Goal: Task Accomplishment & Management: Manage account settings

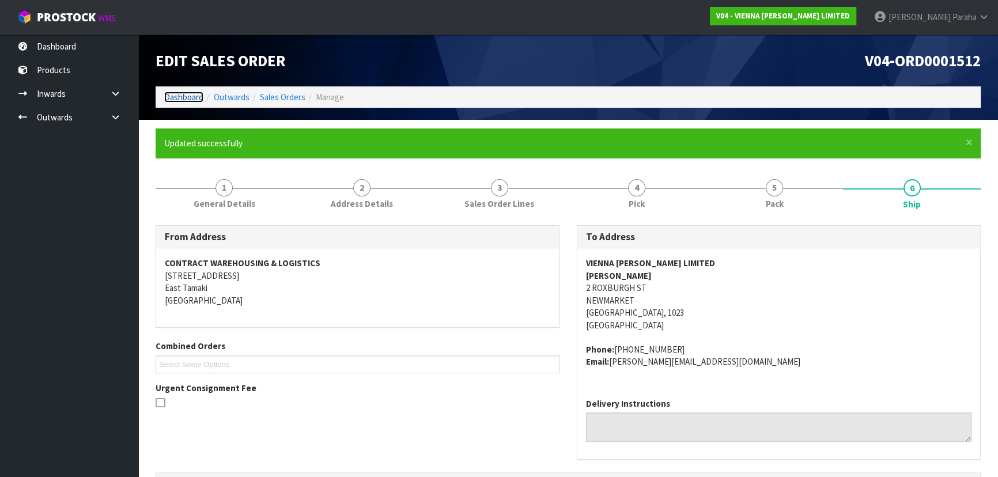
click at [198, 99] on link "Dashboard" at bounding box center [183, 97] width 39 height 11
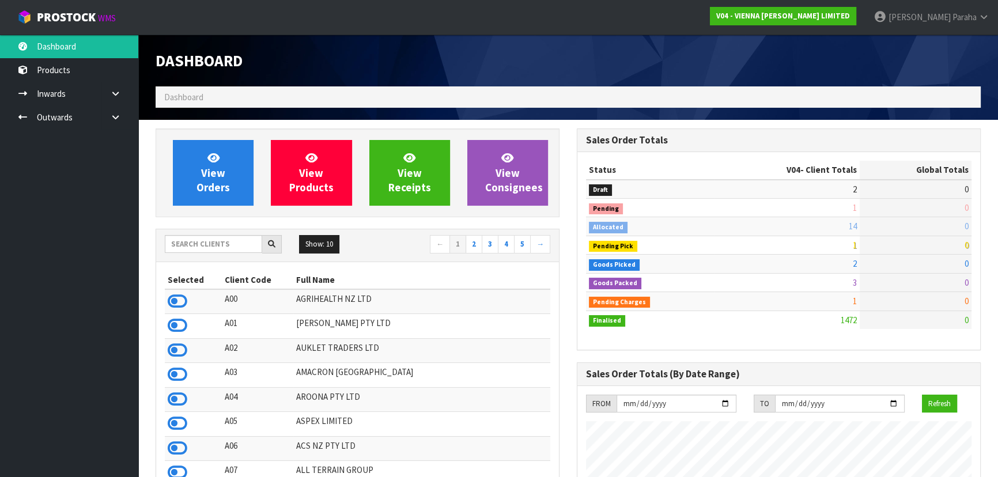
scroll to position [871, 421]
click at [231, 243] on input "text" at bounding box center [213, 244] width 97 height 18
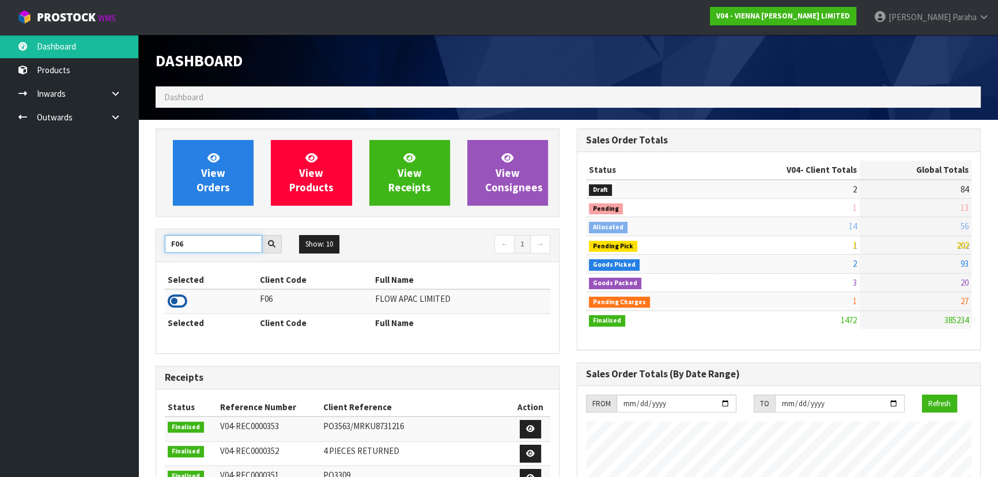
type input "F06"
click at [180, 303] on icon at bounding box center [178, 301] width 20 height 17
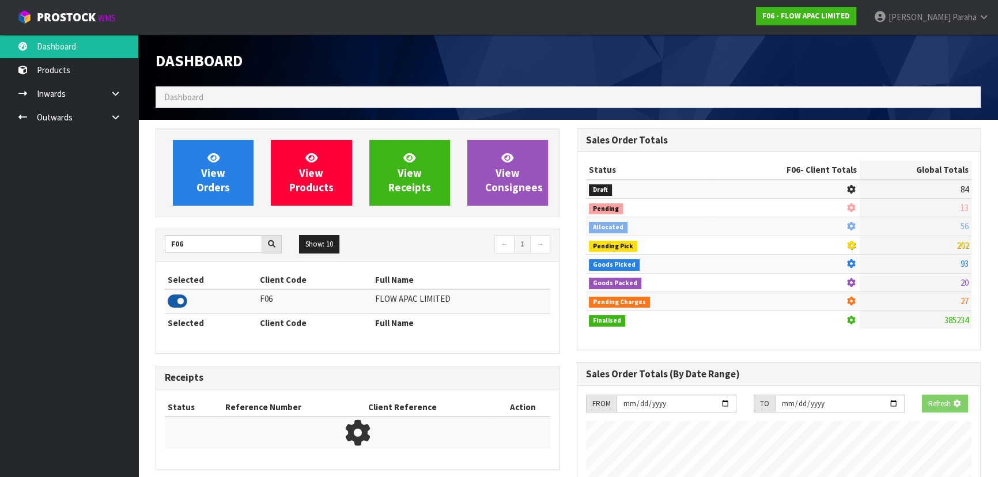
scroll to position [871, 421]
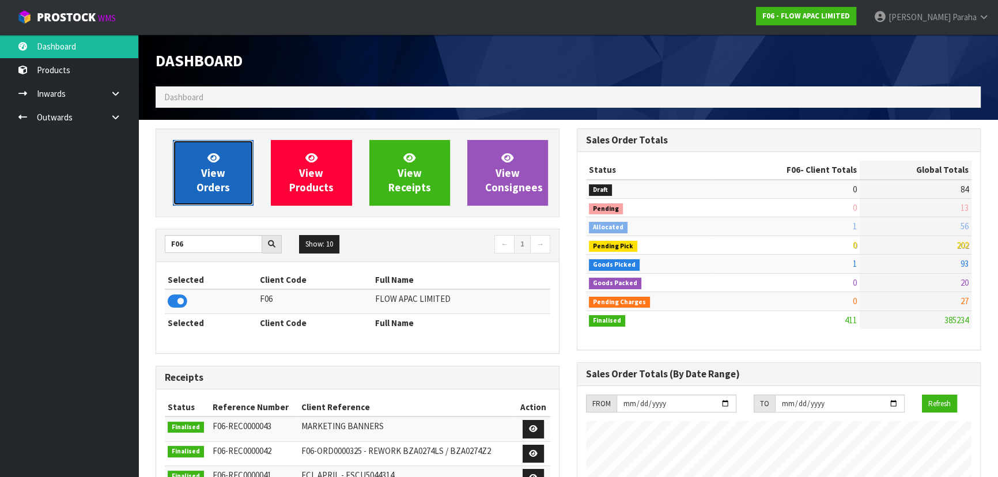
click at [207, 163] on icon at bounding box center [213, 157] width 12 height 11
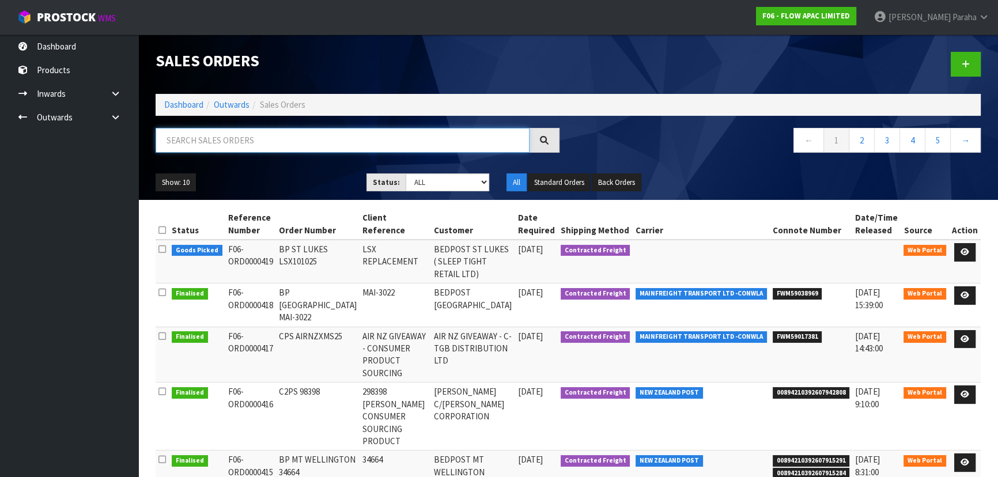
click at [270, 142] on input "text" at bounding box center [343, 140] width 374 height 25
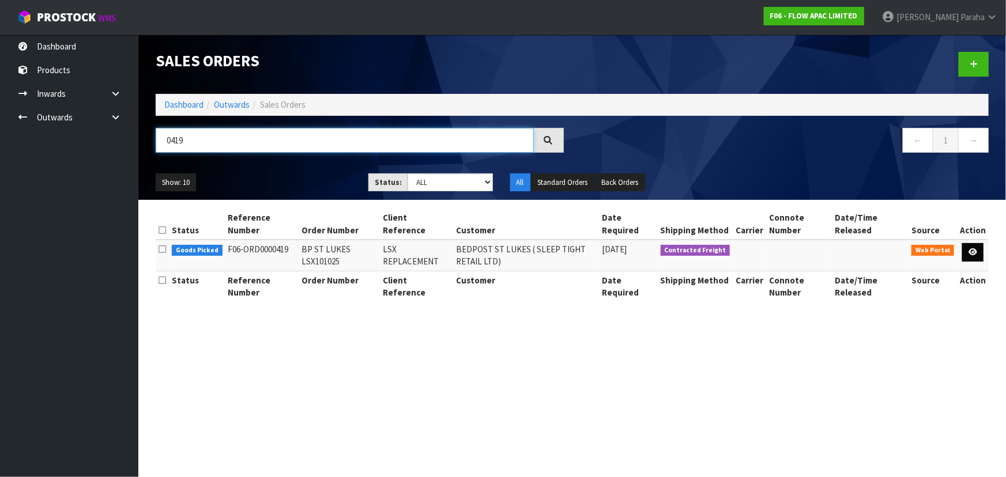
type input "0419"
click at [976, 254] on icon at bounding box center [972, 251] width 9 height 7
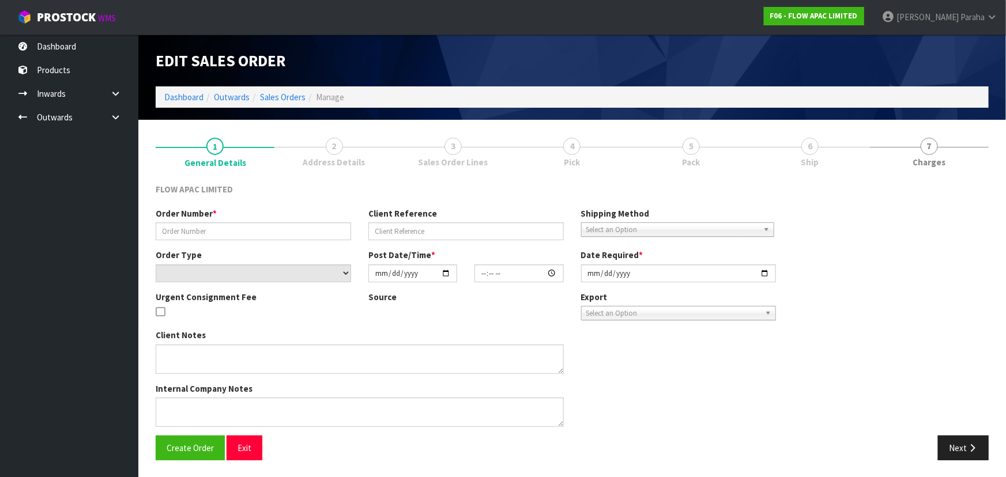
type input "BP ST LUKES LSX101025"
type input "LSX REPLACEMENT"
select select "number:0"
type input "[DATE]"
type input "13:43:00.000"
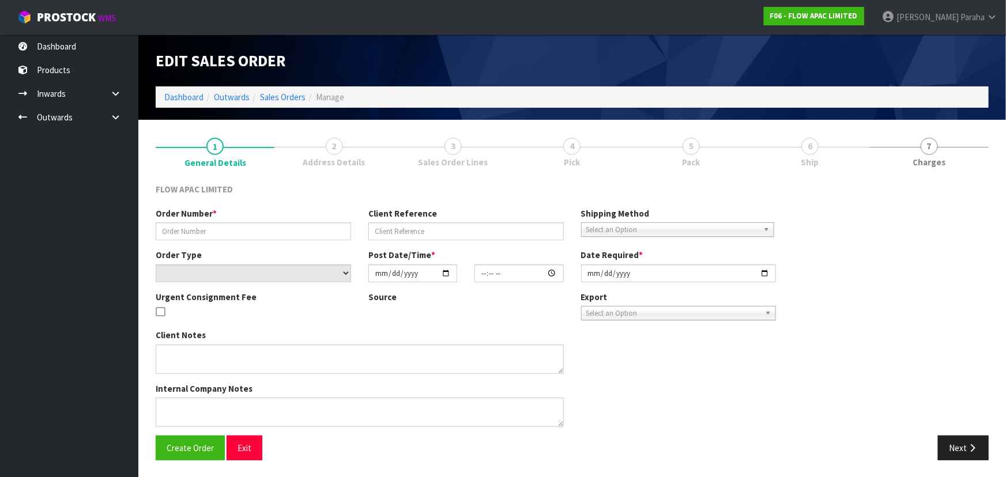
type input "[DATE]"
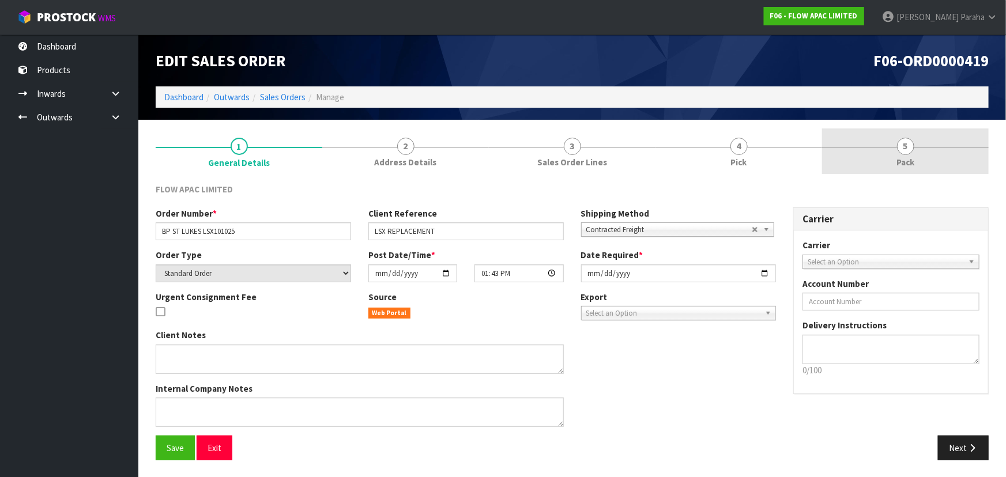
click at [905, 147] on span "5" at bounding box center [905, 146] width 17 height 17
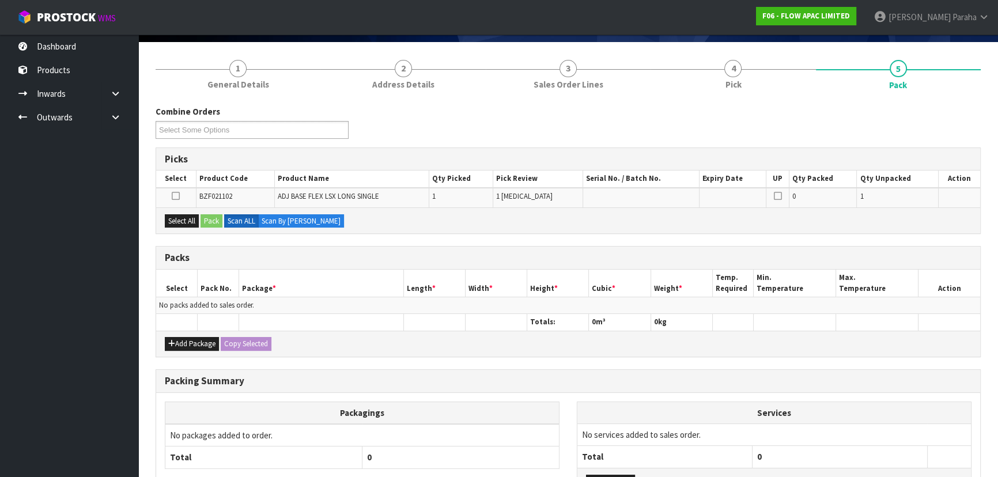
scroll to position [63, 0]
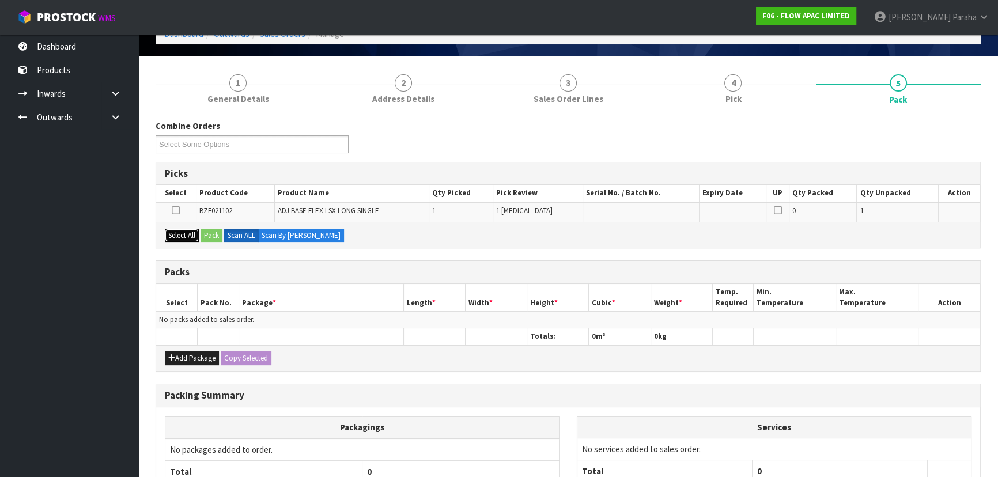
click at [188, 236] on button "Select All" at bounding box center [182, 236] width 34 height 14
click at [207, 236] on button "Pack" at bounding box center [212, 236] width 22 height 14
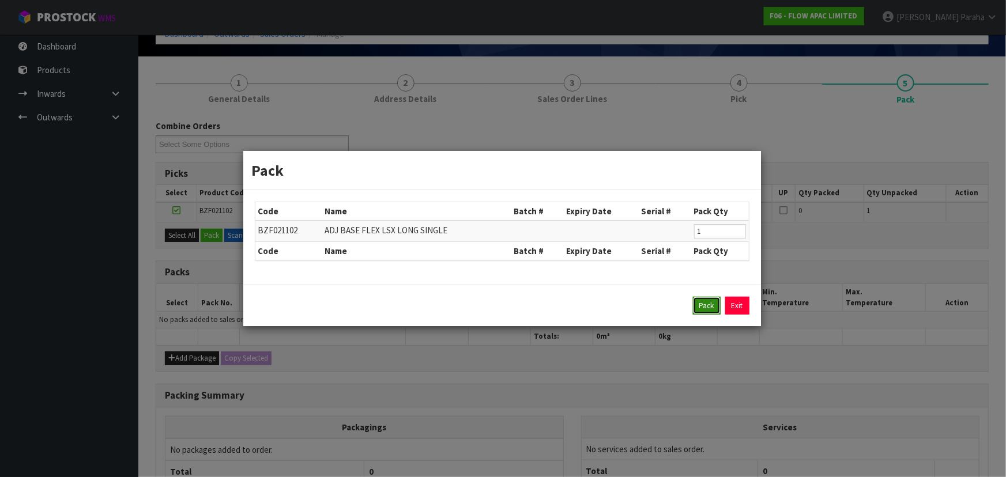
click at [694, 301] on button "Pack" at bounding box center [707, 306] width 28 height 18
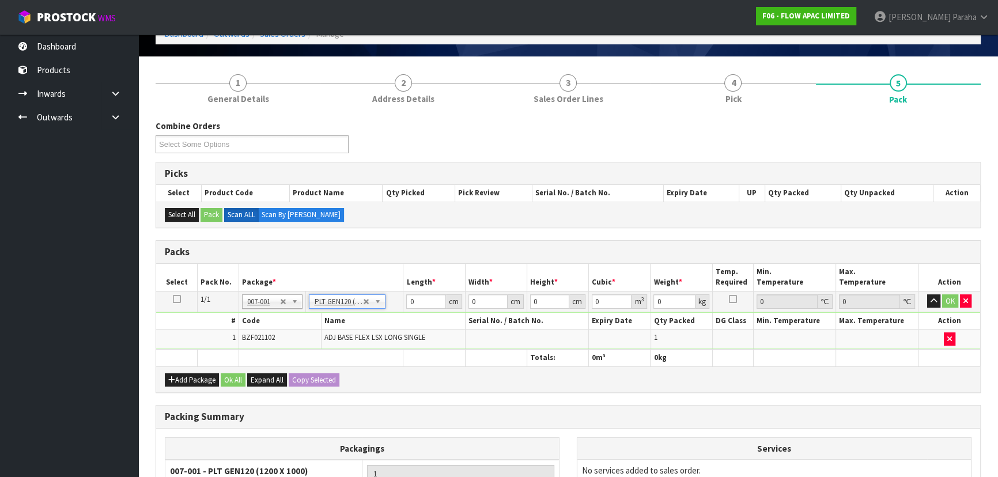
type input "120"
type input "100"
type input "66"
drag, startPoint x: 409, startPoint y: 293, endPoint x: 403, endPoint y: 292, distance: 5.9
click at [403, 292] on td "120 cm" at bounding box center [434, 301] width 62 height 21
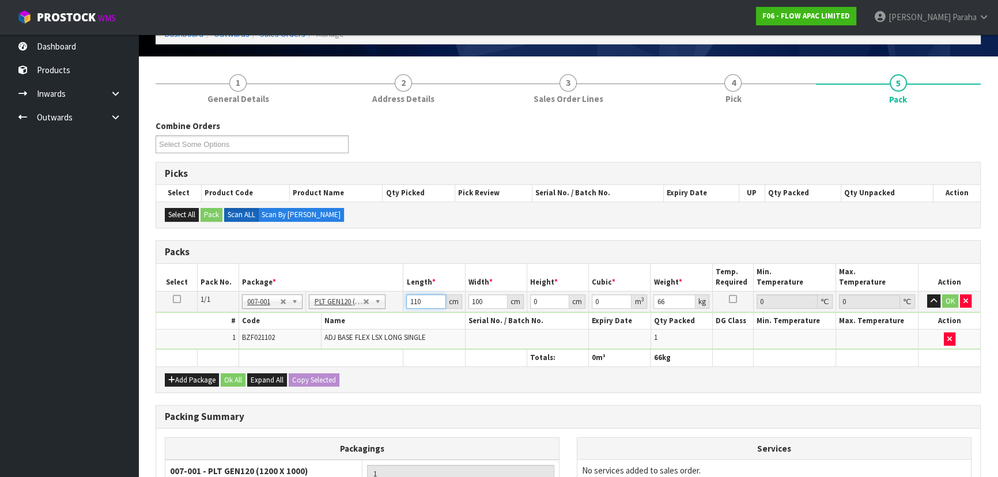
type input "110"
type input "3"
type input "0.0363"
type input "33"
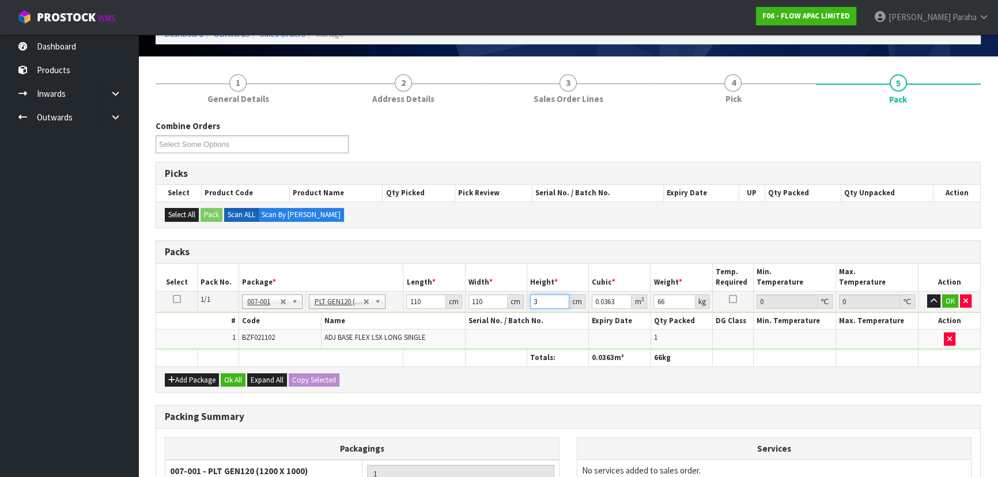
type input "0.3993"
type input "33"
type input "72"
click at [927, 294] on button "button" at bounding box center [933, 301] width 13 height 14
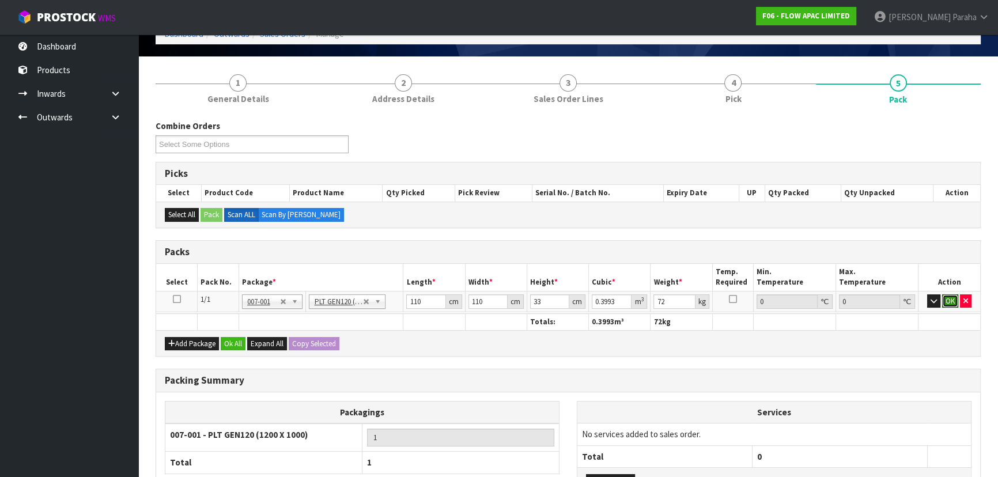
click button "OK" at bounding box center [950, 301] width 16 height 14
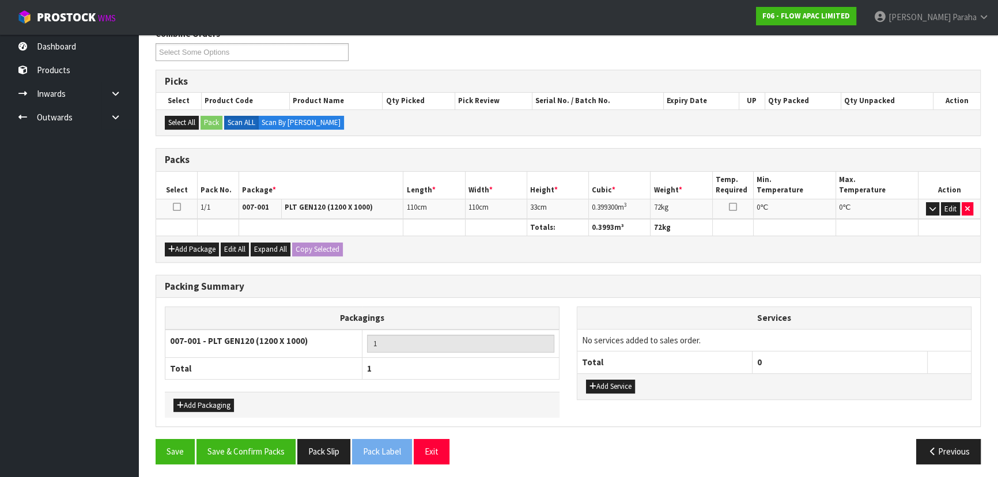
scroll to position [157, 0]
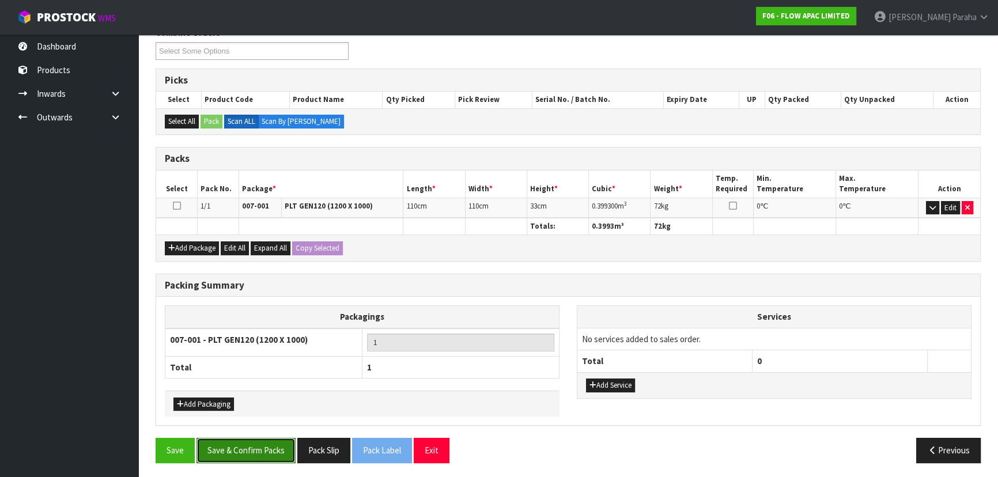
click at [265, 446] on button "Save & Confirm Packs" at bounding box center [246, 450] width 99 height 25
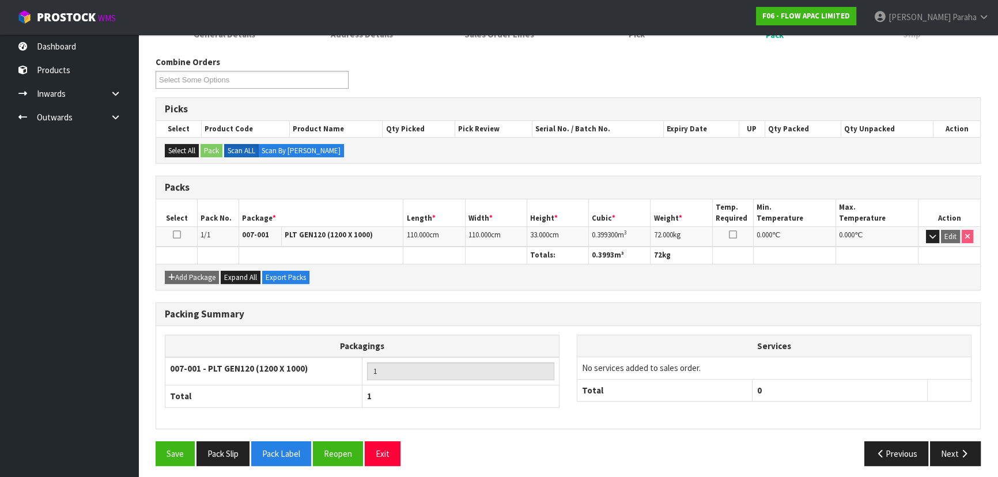
scroll to position [173, 0]
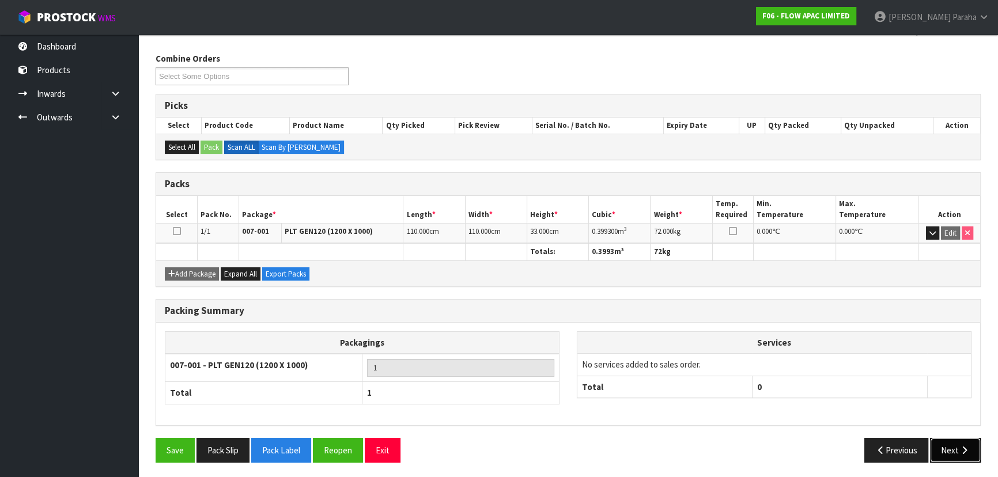
click at [967, 446] on icon "button" at bounding box center [964, 450] width 11 height 9
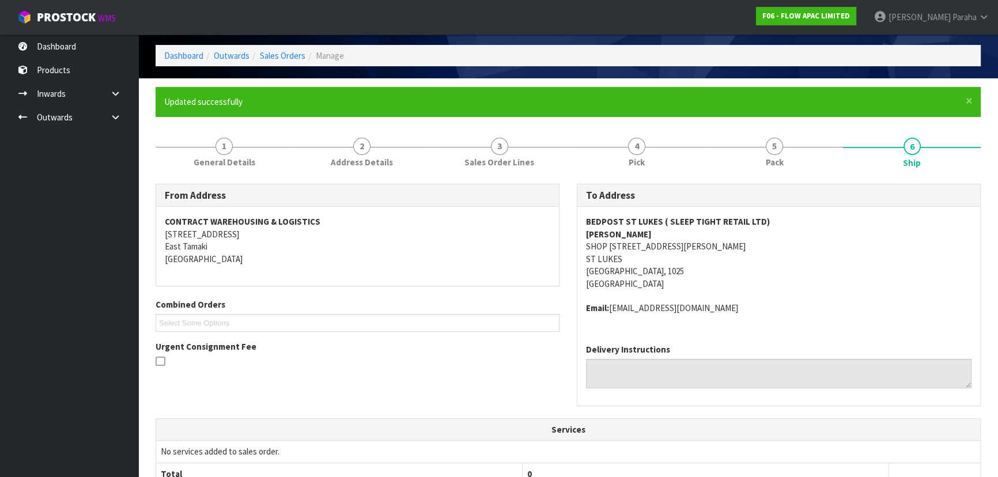
scroll to position [0, 0]
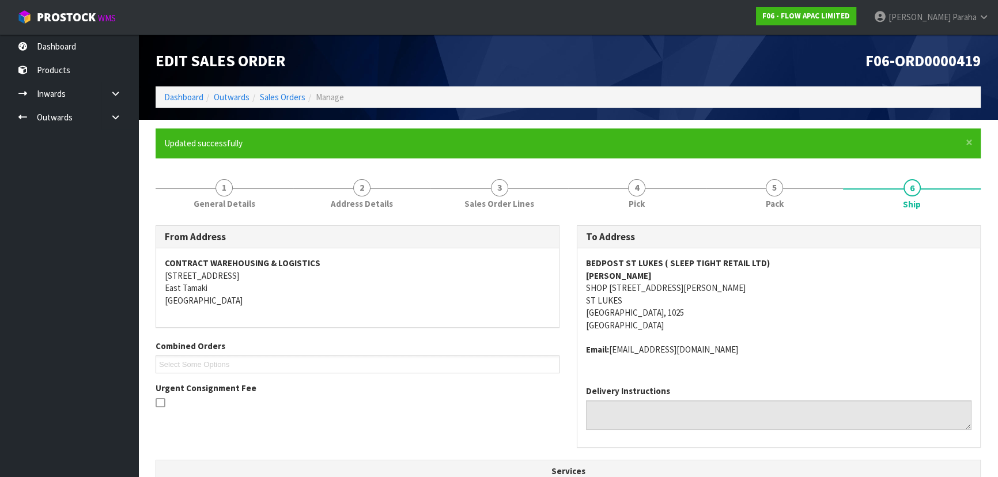
click at [629, 265] on strong "BEDPOST ST LUKES ( SLEEP TIGHT RETAIL LTD)" at bounding box center [678, 263] width 184 height 11
click at [629, 264] on strong "BEDPOST ST LUKES ( SLEEP TIGHT RETAIL LTD)" at bounding box center [678, 263] width 184 height 11
copy strong "BEDPOST ST LUKES ( SLEEP TIGHT RETAIL LTD)"
click at [217, 186] on span "1" at bounding box center [224, 187] width 17 height 17
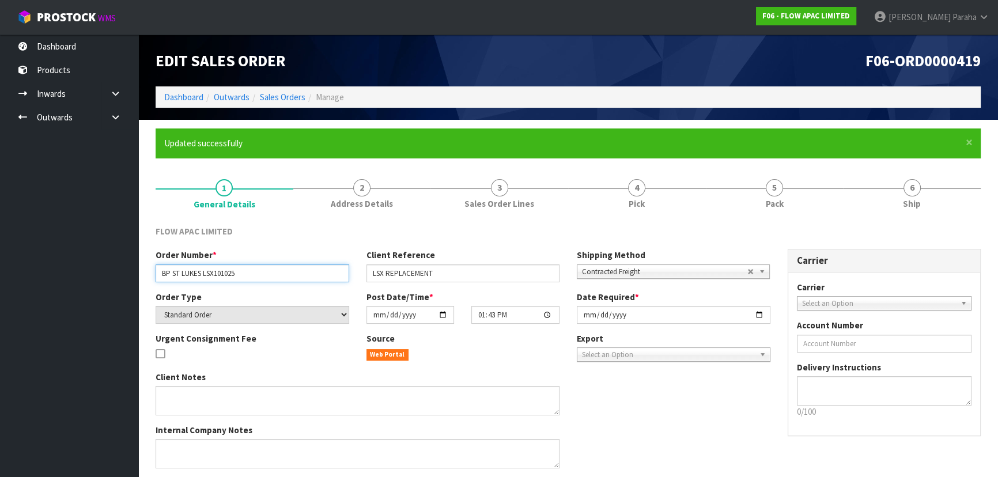
click at [183, 272] on input "BP ST LUKES LSX101025" at bounding box center [253, 274] width 194 height 18
click at [183, 273] on input "BP ST LUKES LSX101025" at bounding box center [253, 274] width 194 height 18
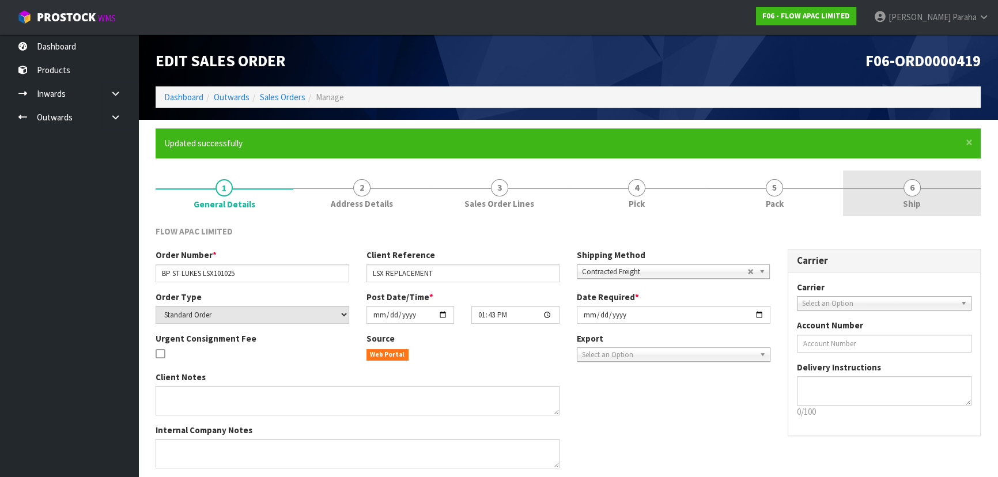
click at [908, 192] on span "6" at bounding box center [912, 187] width 17 height 17
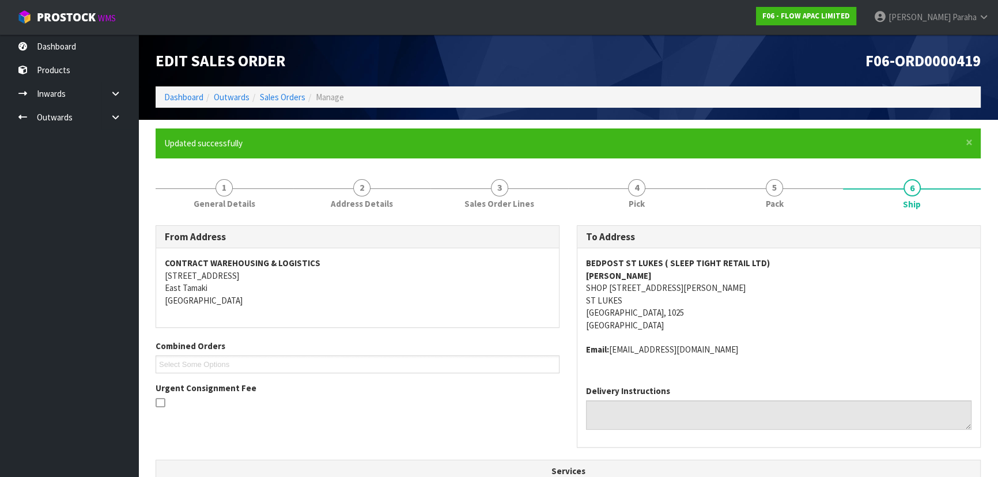
click at [657, 288] on address "BEDPOST ST LUKES ( SLEEP TIGHT RETAIL LTD) KUSHAL SINGH SHOP 7/1 WAGENER PLACE …" at bounding box center [779, 294] width 386 height 74
copy address "SHOP 7/1 WAGENER PLACE"
click at [633, 284] on address "BEDPOST ST LUKES ( SLEEP TIGHT RETAIL LTD) KUSHAL SINGH SHOP 7/1 WAGENER PLACE …" at bounding box center [779, 294] width 386 height 74
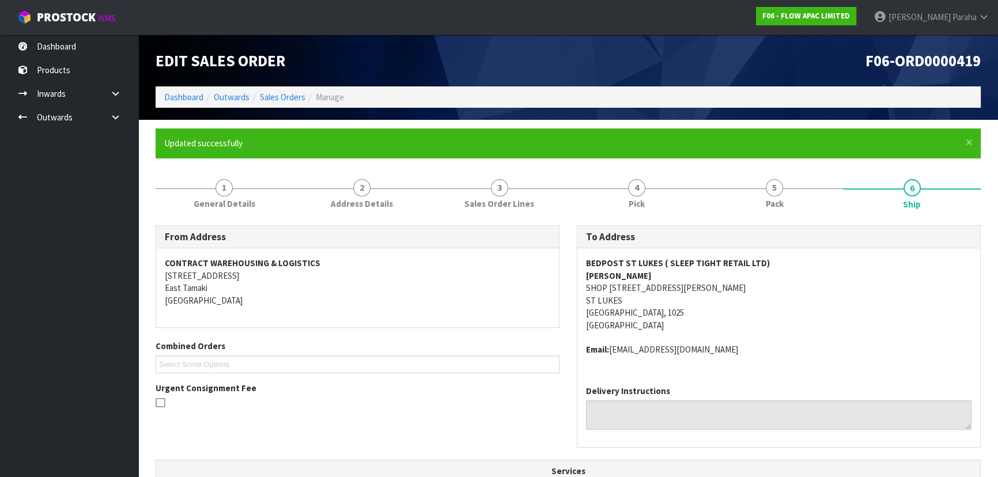
click at [632, 286] on address "BEDPOST ST LUKES ( SLEEP TIGHT RETAIL LTD) KUSHAL SINGH SHOP 7/1 WAGENER PLACE …" at bounding box center [779, 294] width 386 height 74
copy address "SHOP 7/1 WAGENER PLACE"
click at [764, 312] on address "BEDPOST ST LUKES ( SLEEP TIGHT RETAIL LTD) KUSHAL SINGH SHOP 7/1 WAGENER PLACE …" at bounding box center [779, 294] width 386 height 74
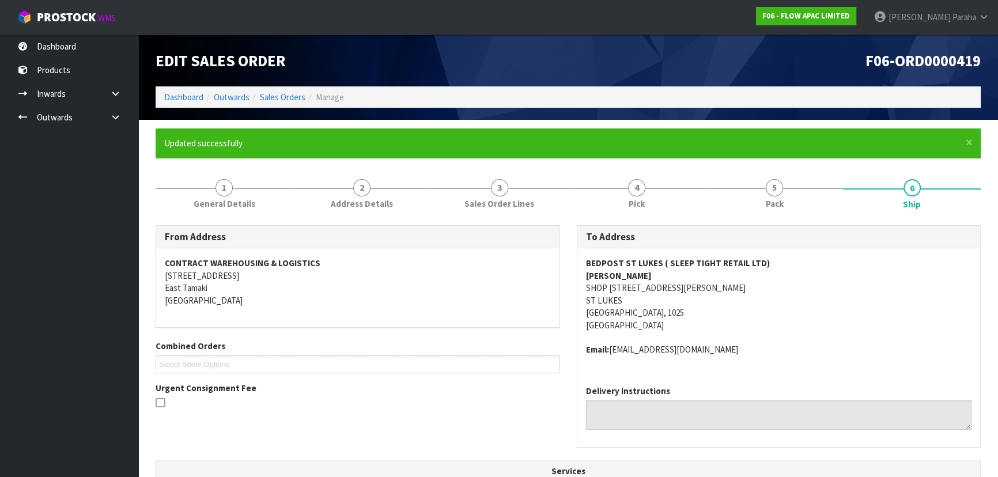
click at [663, 288] on address "BEDPOST ST LUKES ( SLEEP TIGHT RETAIL LTD) KUSHAL SINGH SHOP 7/1 WAGENER PLACE …" at bounding box center [779, 294] width 386 height 74
copy address "SHOP 7/1 WAGENER PLACE"
click at [605, 299] on address "BEDPOST ST LUKES ( SLEEP TIGHT RETAIL LTD) KUSHAL SINGH SHOP 7/1 WAGENER PLACE …" at bounding box center [779, 294] width 386 height 74
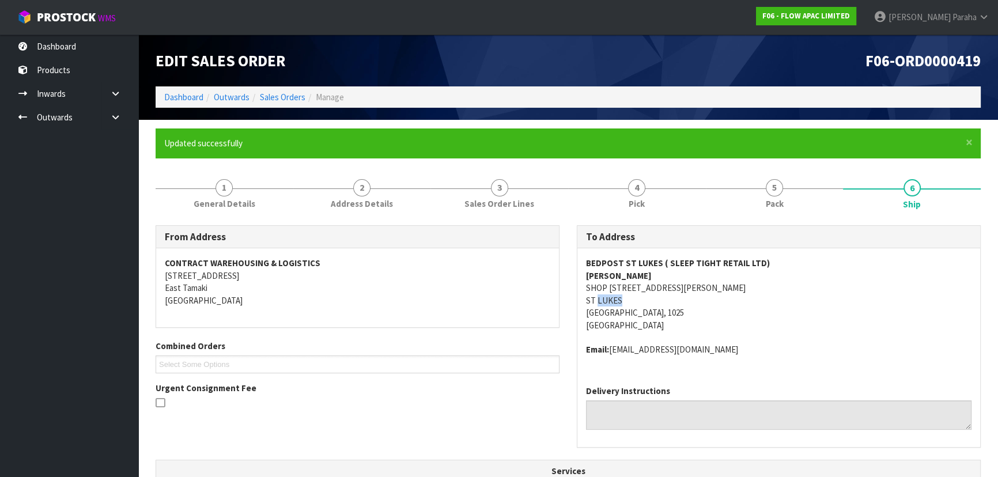
click at [605, 299] on address "BEDPOST ST LUKES ( SLEEP TIGHT RETAIL LTD) KUSHAL SINGH SHOP 7/1 WAGENER PLACE …" at bounding box center [779, 294] width 386 height 74
copy address "ST LUKES"
click at [609, 261] on strong "BEDPOST ST LUKES ( SLEEP TIGHT RETAIL LTD)" at bounding box center [678, 263] width 184 height 11
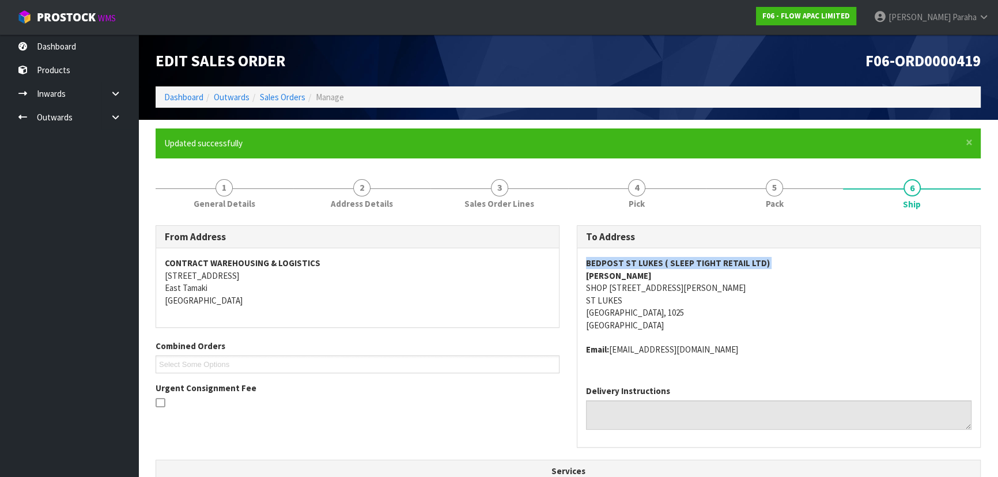
click at [609, 261] on strong "BEDPOST ST LUKES ( SLEEP TIGHT RETAIL LTD)" at bounding box center [678, 263] width 184 height 11
copy strong "BEDPOST ST LUKES ( SLEEP TIGHT RETAIL LTD)"
click at [715, 349] on address "Email: bedpoststlukes@gmail.com" at bounding box center [779, 349] width 386 height 12
drag, startPoint x: 713, startPoint y: 349, endPoint x: 614, endPoint y: 343, distance: 99.3
click at [614, 343] on address "Email: bedpoststlukes@gmail.com" at bounding box center [779, 349] width 386 height 12
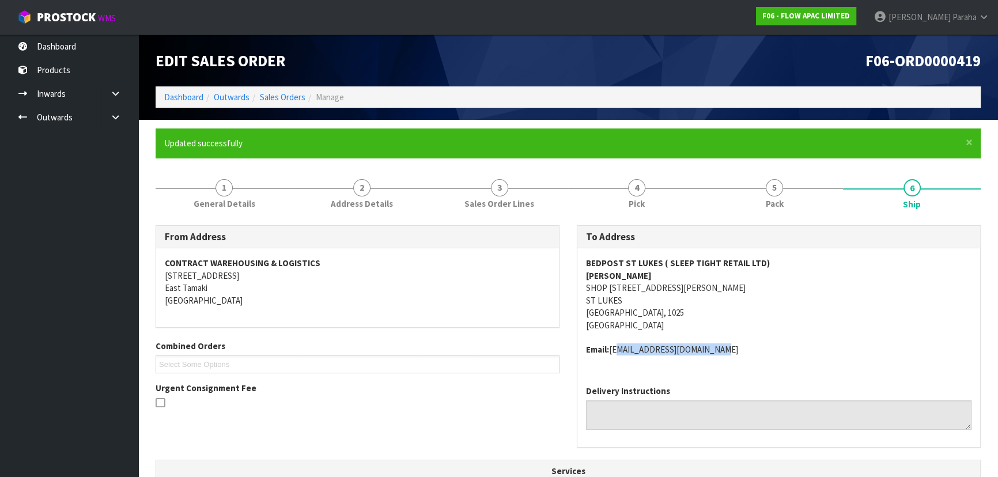
copy address "bedpoststlukes@gmail.com"
click at [749, 330] on address "BEDPOST ST LUKES ( SLEEP TIGHT RETAIL LTD) KUSHAL SINGH SHOP 7/1 WAGENER PLACE …" at bounding box center [779, 294] width 386 height 74
drag, startPoint x: 659, startPoint y: 263, endPoint x: 577, endPoint y: 256, distance: 81.6
click at [577, 256] on div "BEDPOST ST LUKES ( SLEEP TIGHT RETAIL LTD) KUSHAL SINGH SHOP 7/1 WAGENER PLACE …" at bounding box center [778, 312] width 403 height 128
copy strong "BEDPOST ST LUKES"
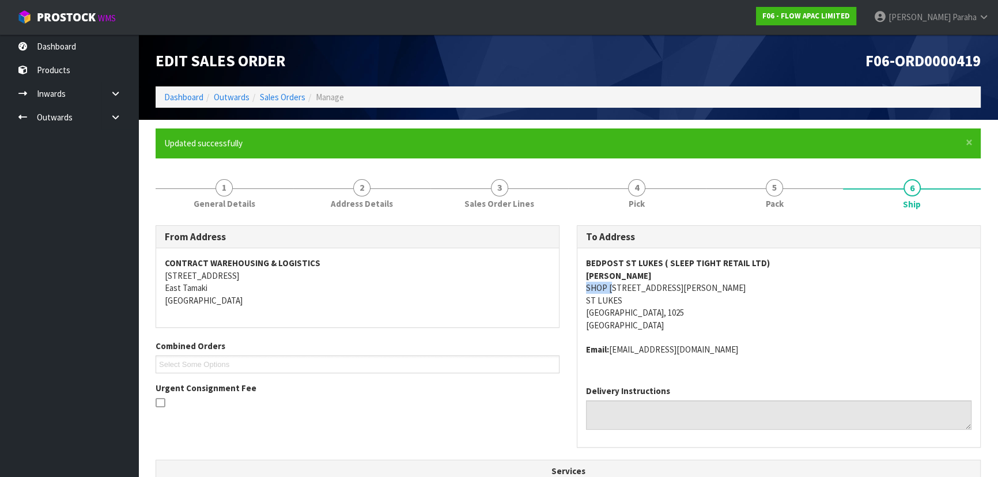
drag, startPoint x: 614, startPoint y: 286, endPoint x: 568, endPoint y: 288, distance: 46.1
click at [568, 288] on div "To Address BEDPOST ST LUKES ( SLEEP TIGHT RETAIL LTD) KUSHAL SINGH SHOP 7/1 WAG…" at bounding box center [778, 342] width 421 height 235
copy address "SHOP 7"
drag, startPoint x: 764, startPoint y: 259, endPoint x: 576, endPoint y: 259, distance: 187.9
click at [577, 259] on div "To Address BEDPOST ST LUKES ( SLEEP TIGHT RETAIL LTD) KUSHAL SINGH SHOP 7/1 WAG…" at bounding box center [779, 336] width 404 height 222
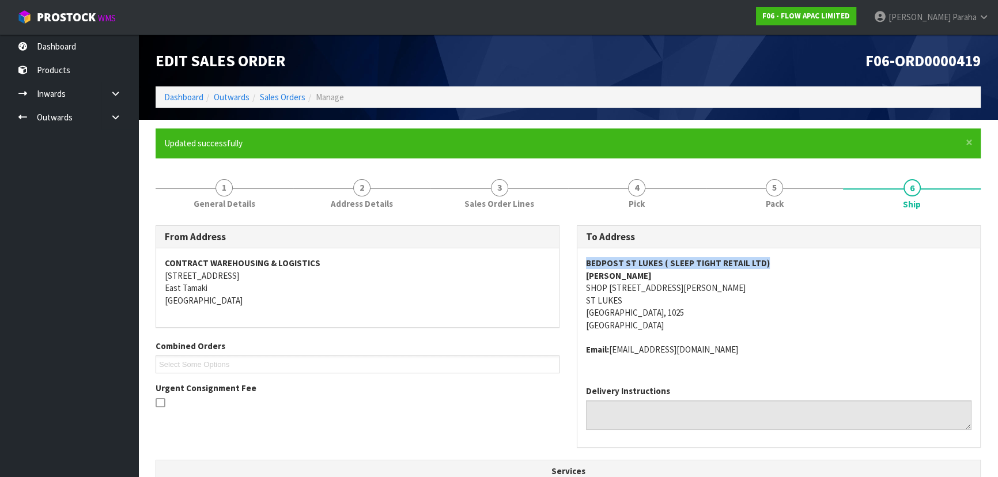
copy strong "BEDPOST ST LUKES ( SLEEP TIGHT RETAIL LTD)"
click at [613, 277] on strong "KUSHAL SINGH" at bounding box center [619, 275] width 66 height 11
drag, startPoint x: 739, startPoint y: 352, endPoint x: 611, endPoint y: 346, distance: 128.1
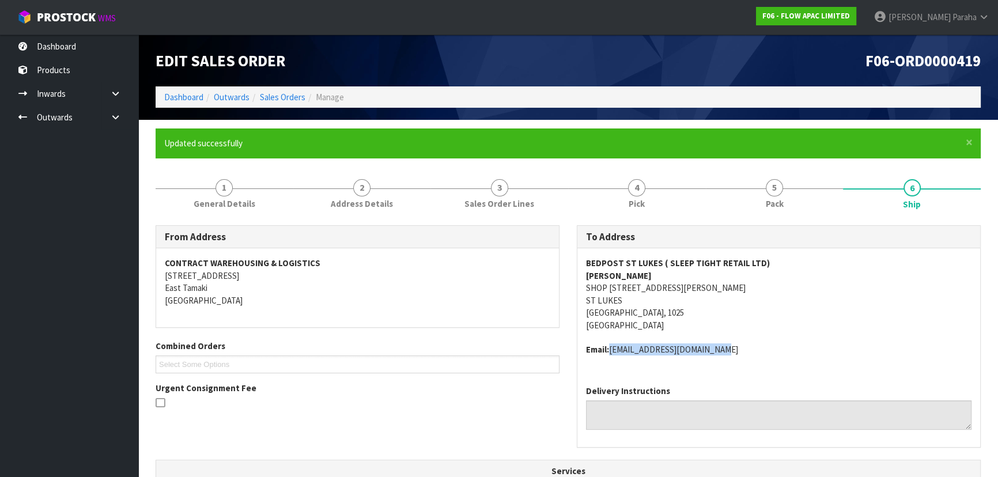
click at [611, 346] on address "Email: bedpoststlukes@gmail.com" at bounding box center [779, 349] width 386 height 12
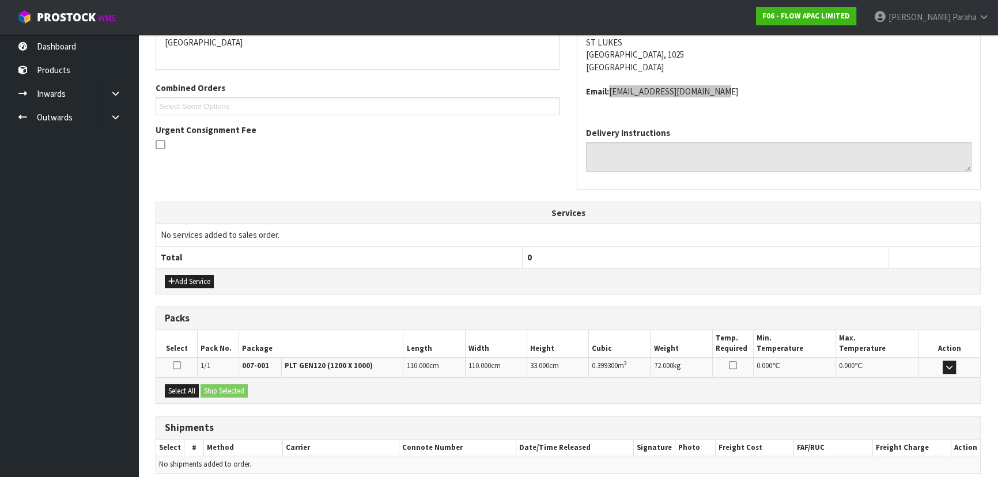
scroll to position [307, 0]
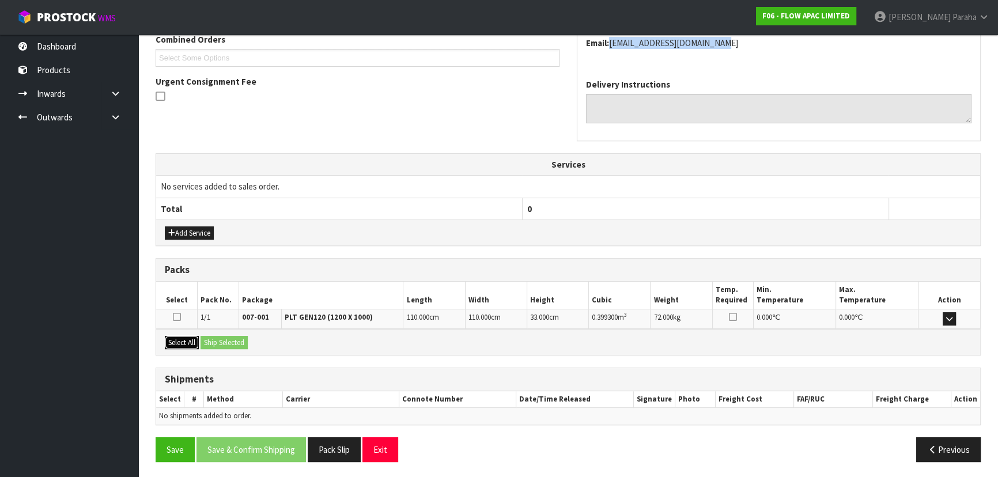
click at [169, 336] on button "Select All" at bounding box center [182, 343] width 34 height 14
drag, startPoint x: 236, startPoint y: 334, endPoint x: 250, endPoint y: 339, distance: 14.6
click at [237, 336] on button "Ship Selected" at bounding box center [224, 343] width 47 height 14
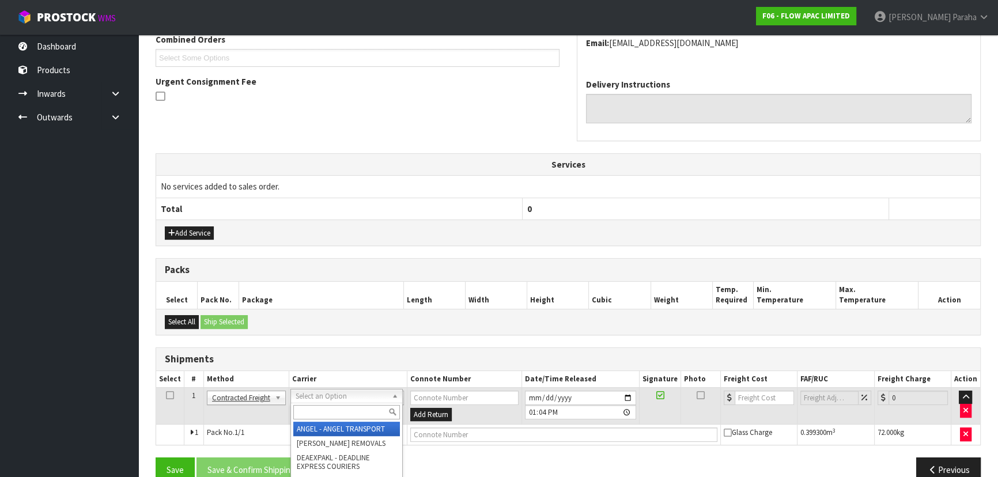
click at [330, 408] on input "text" at bounding box center [346, 412] width 107 height 14
type input "M"
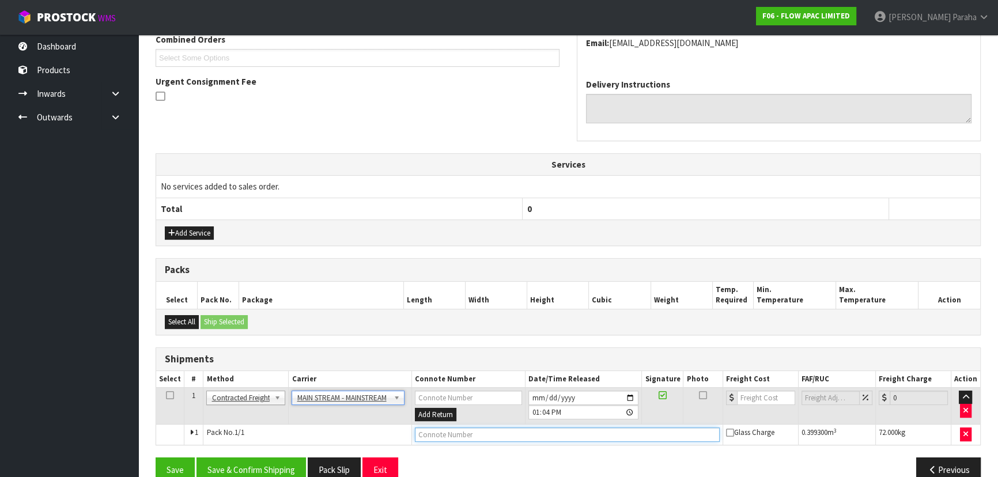
click at [475, 433] on input "text" at bounding box center [567, 435] width 305 height 14
paste input "BEDPOSTSTLUKES@GMAIL.COM"
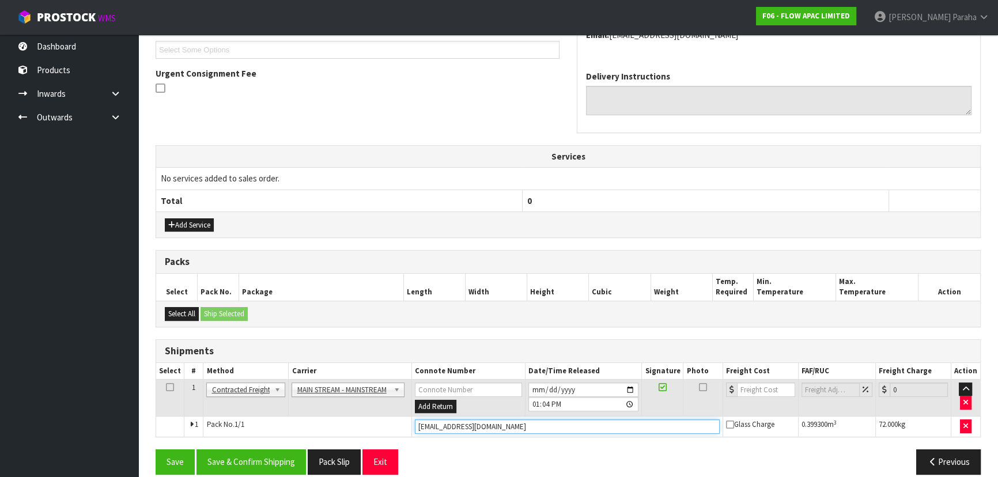
scroll to position [327, 0]
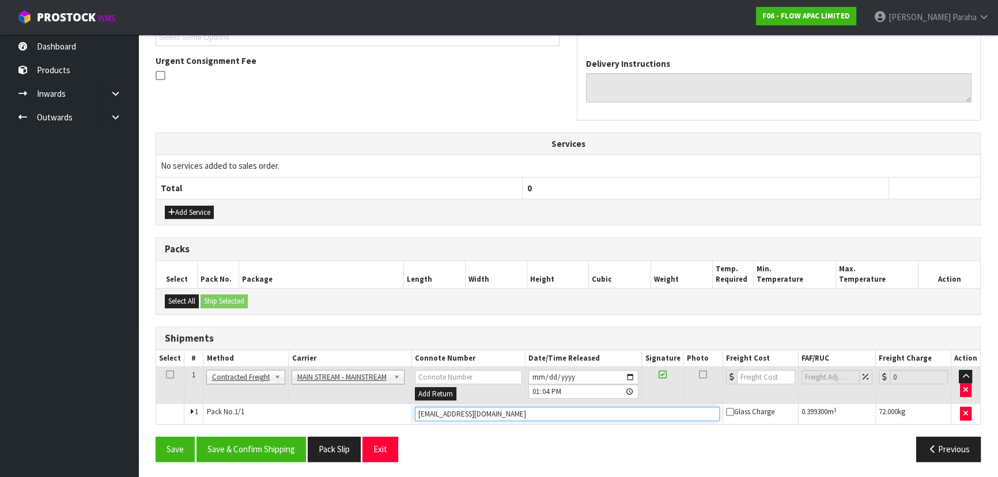
drag, startPoint x: 576, startPoint y: 433, endPoint x: 195, endPoint y: 470, distance: 382.1
click at [195, 473] on section "× Close Updated successfully 1 General Details 2 Address Details 3 Sales Order …" at bounding box center [568, 136] width 860 height 686
paste input "CWL7732696"
type input "CWL7732696"
click at [748, 372] on input "number" at bounding box center [766, 377] width 58 height 14
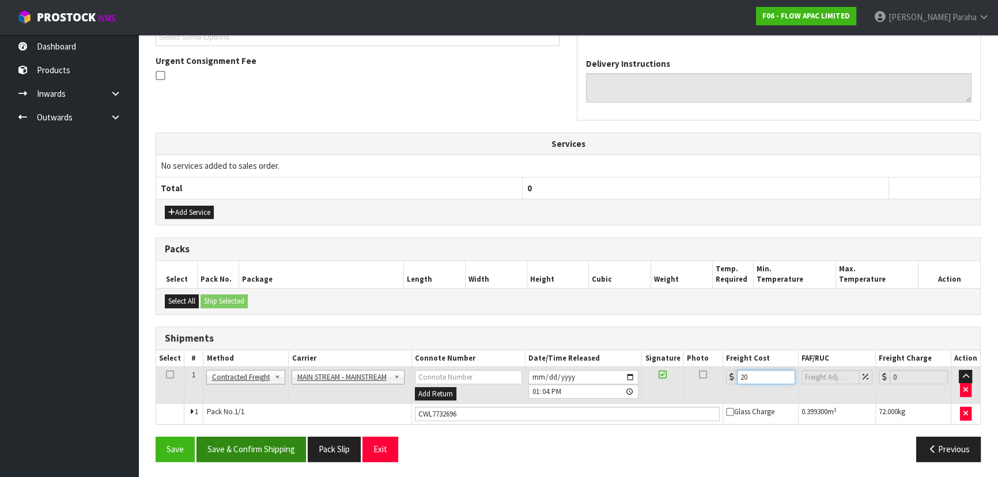
type input "20"
click at [297, 445] on button "Save & Confirm Shipping" at bounding box center [251, 449] width 109 height 25
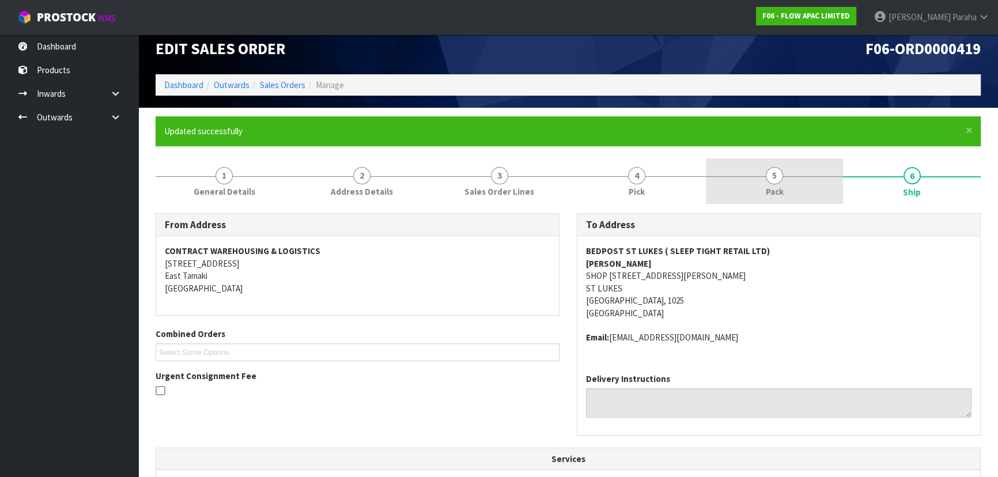
scroll to position [0, 0]
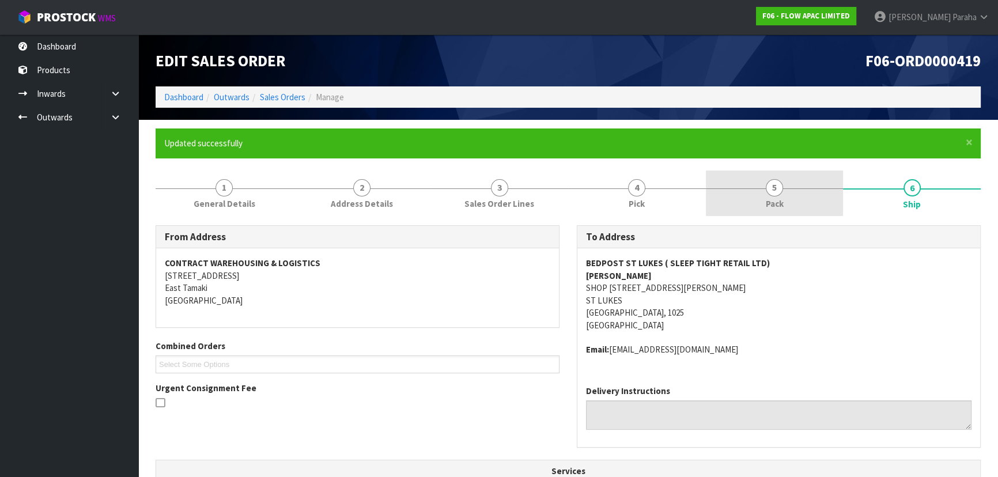
click at [772, 187] on span "5" at bounding box center [774, 187] width 17 height 17
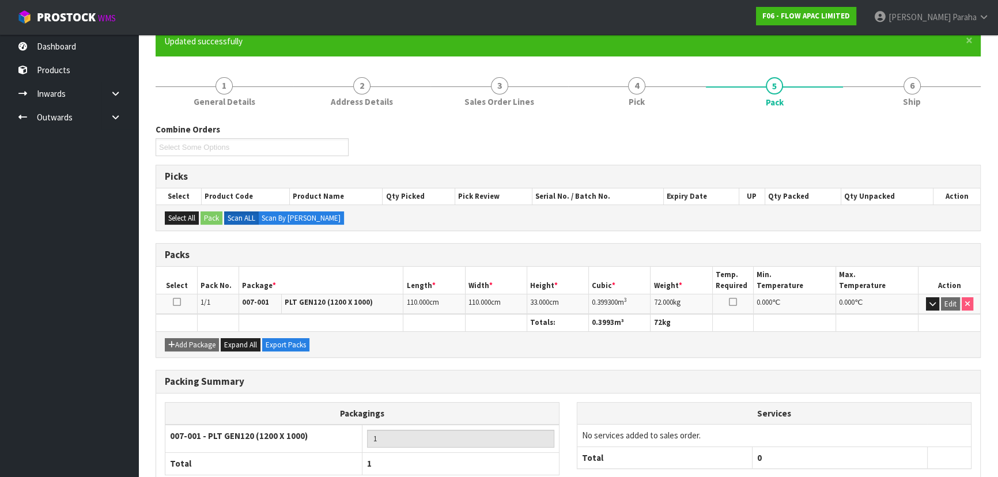
scroll to position [104, 0]
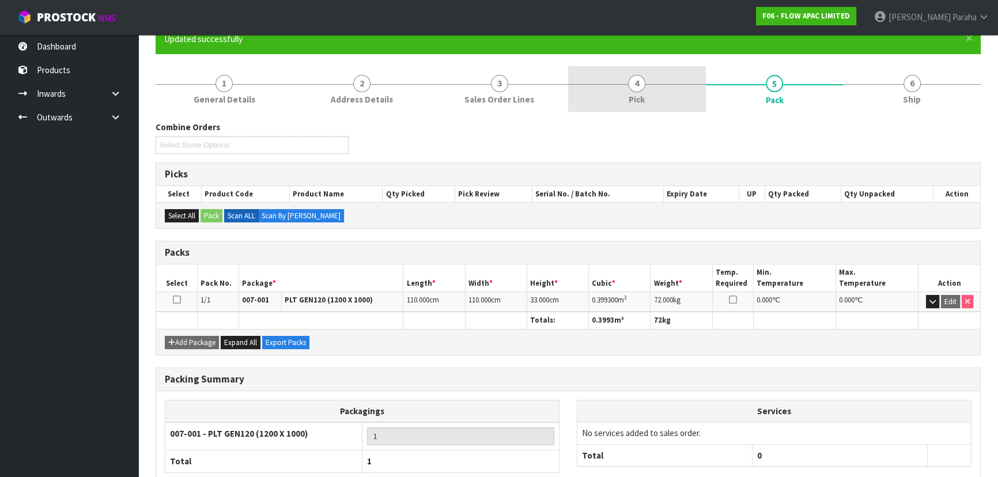
click at [644, 75] on link "4 Pick" at bounding box center [637, 89] width 138 height 46
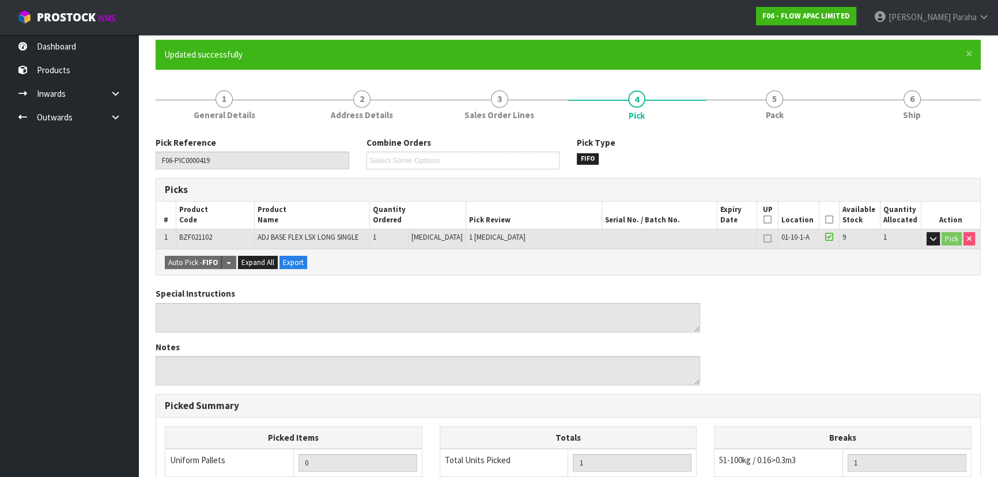
scroll to position [0, 0]
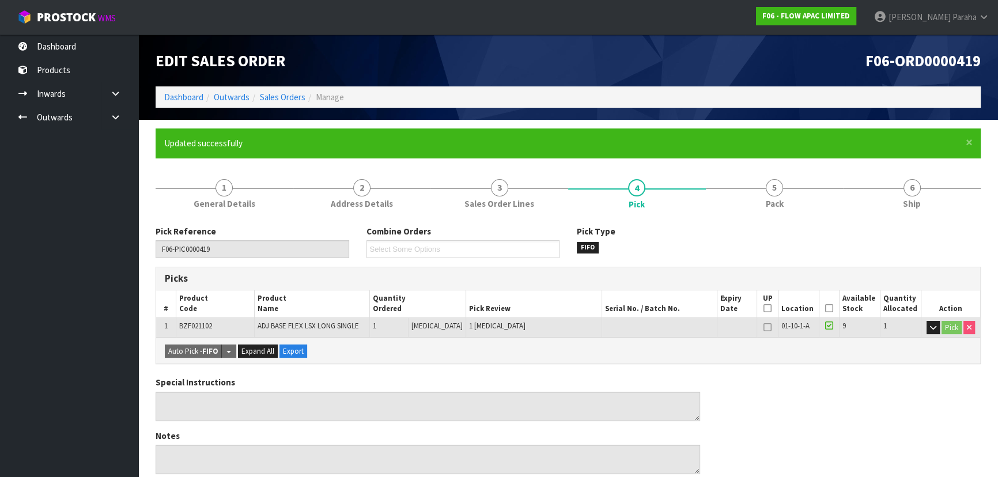
drag, startPoint x: 919, startPoint y: 205, endPoint x: 709, endPoint y: 240, distance: 212.1
click at [919, 205] on span "Ship" at bounding box center [912, 204] width 18 height 12
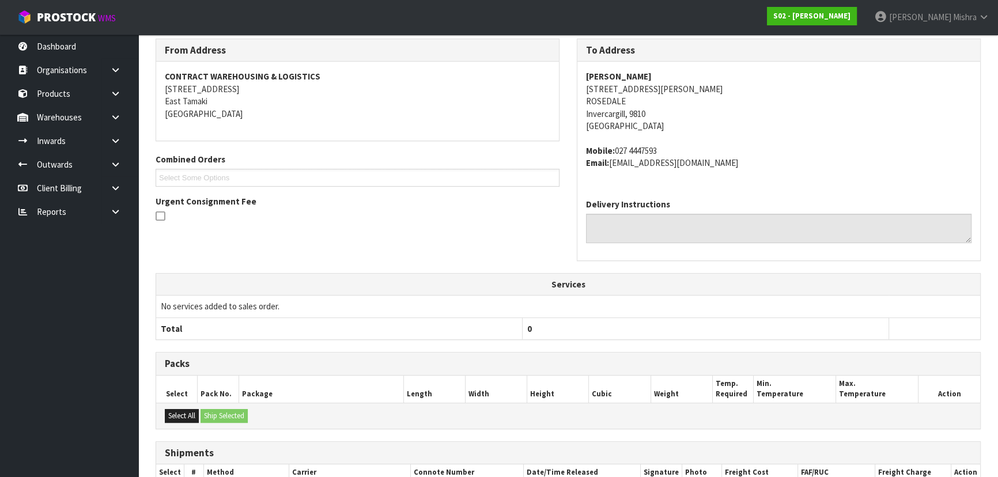
scroll to position [44, 0]
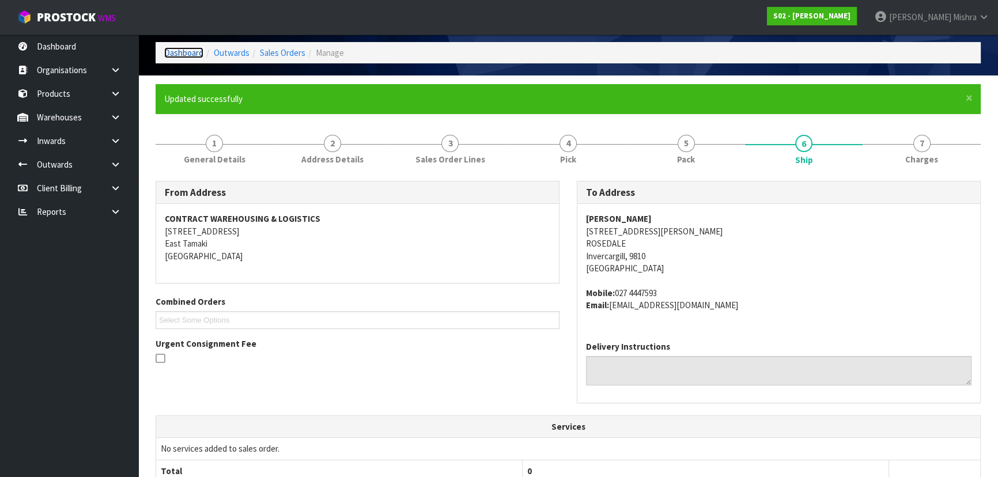
drag, startPoint x: 168, startPoint y: 56, endPoint x: 167, endPoint y: 70, distance: 13.9
click at [168, 56] on link "Dashboard" at bounding box center [183, 52] width 39 height 11
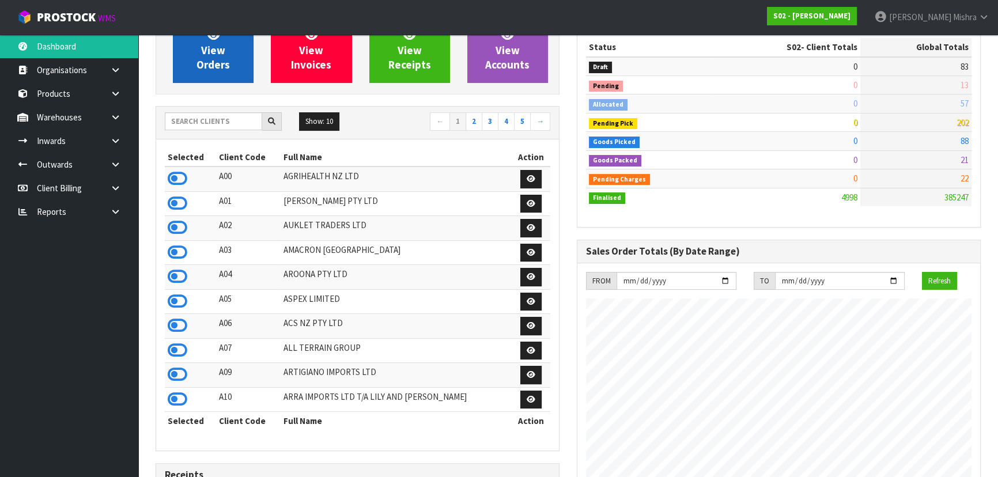
scroll to position [34, 0]
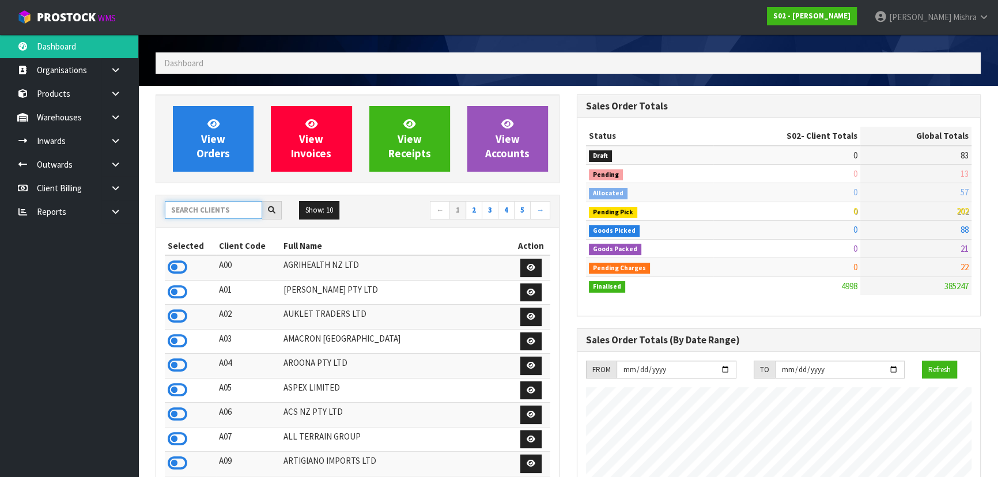
click at [213, 217] on input "text" at bounding box center [213, 210] width 97 height 18
type input "A13"
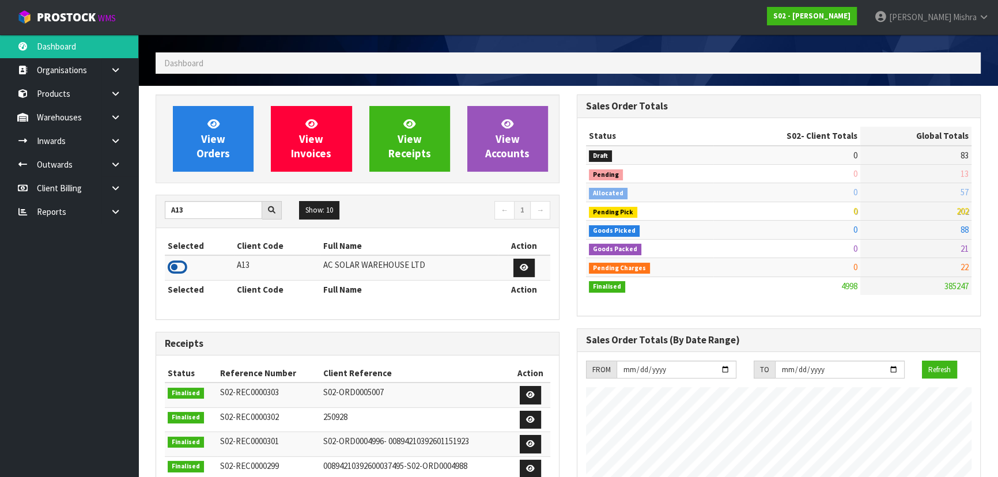
click at [171, 270] on icon at bounding box center [178, 267] width 20 height 17
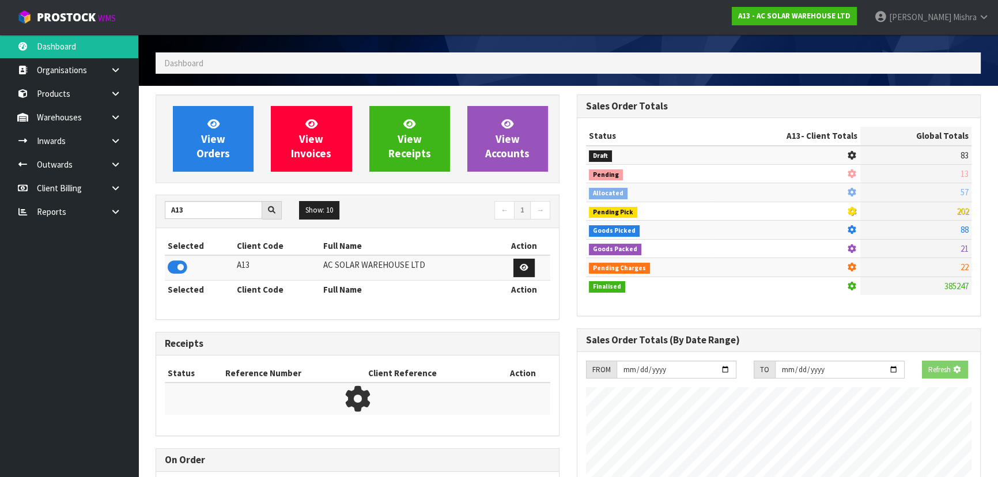
click at [169, 126] on div "View Orders" at bounding box center [213, 139] width 98 height 66
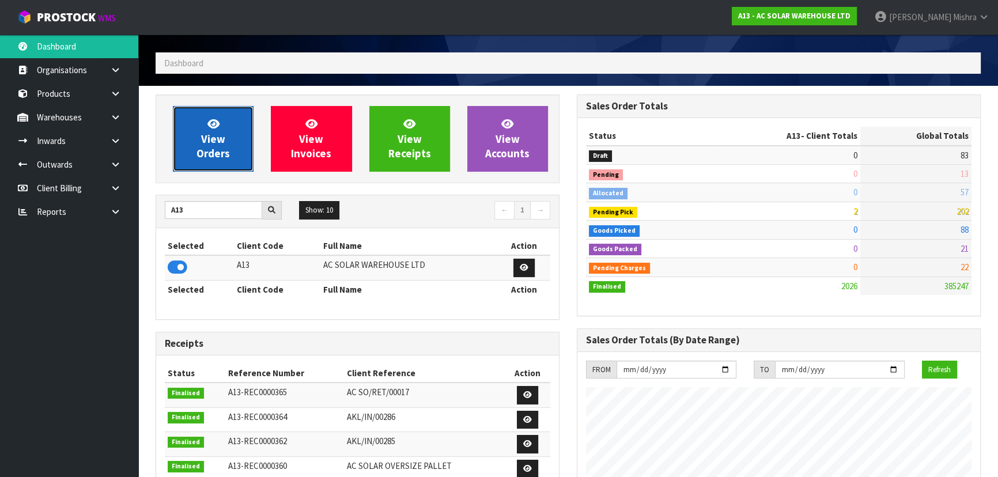
click at [179, 130] on link "View Orders" at bounding box center [213, 139] width 81 height 66
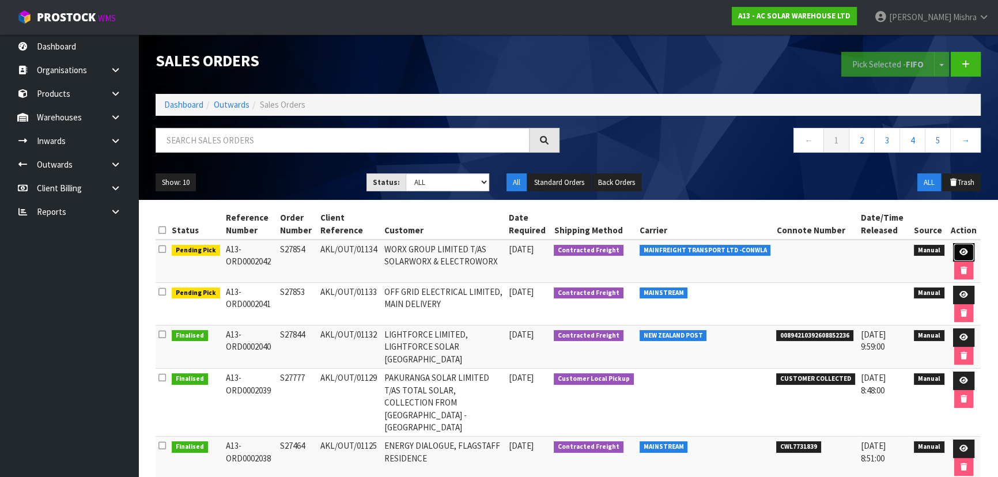
click at [964, 254] on icon at bounding box center [964, 251] width 9 height 7
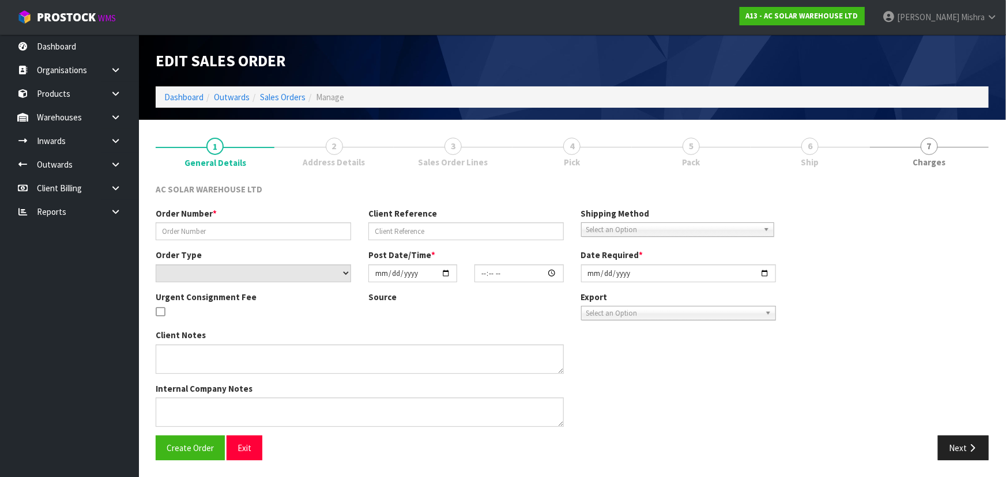
type input "S27854"
type input "AKL/OUT/01134"
select select "number:0"
type input "[DATE]"
type input "12:29:00.000"
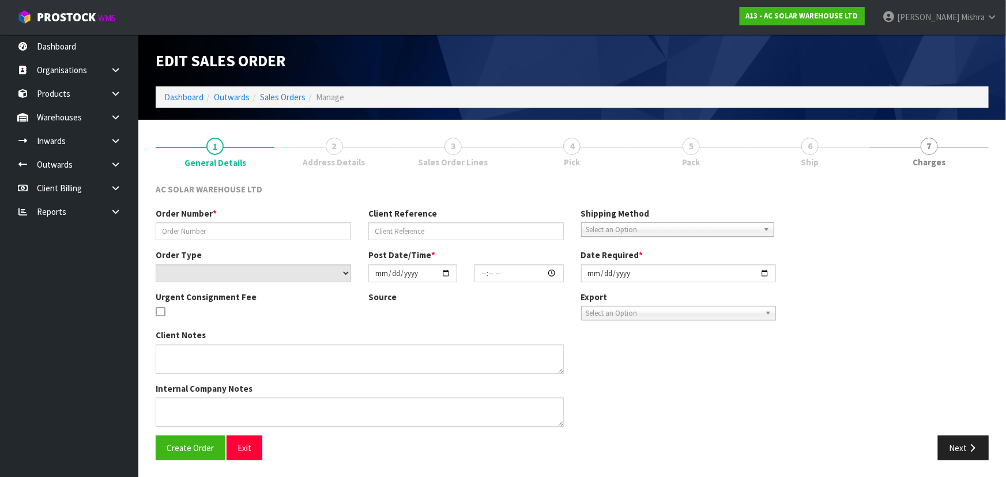
type input "[DATE]"
type textarea "URGENT, PLEASE DESPATCH [DATE] WITH MAINFREIGHT"
type textarea "URGENT CONSIGNMENT FEE"
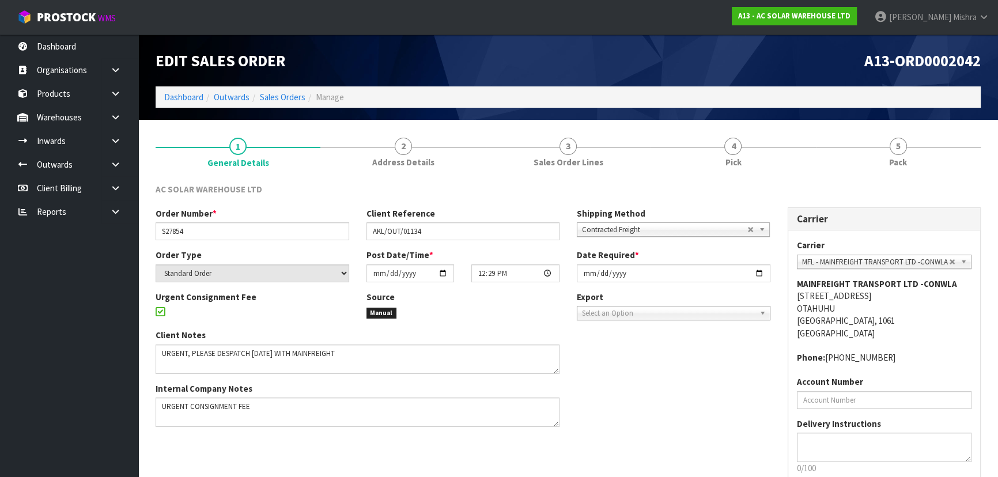
click at [886, 179] on div "AC SOLAR WAREHOUSE LTD Order Number * S27854 Client Reference AKL/OUT/01134 Shi…" at bounding box center [568, 357] width 825 height 364
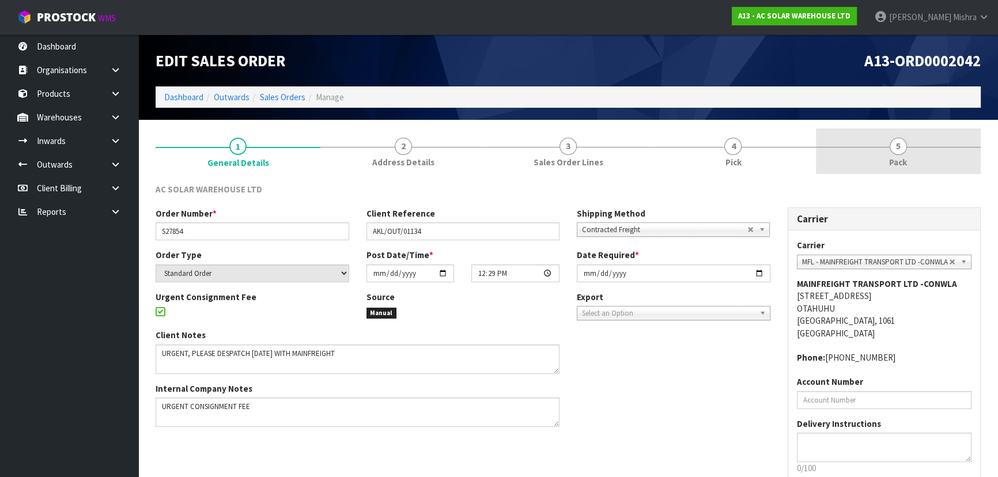
click at [883, 166] on link "5 Pack" at bounding box center [898, 152] width 165 height 46
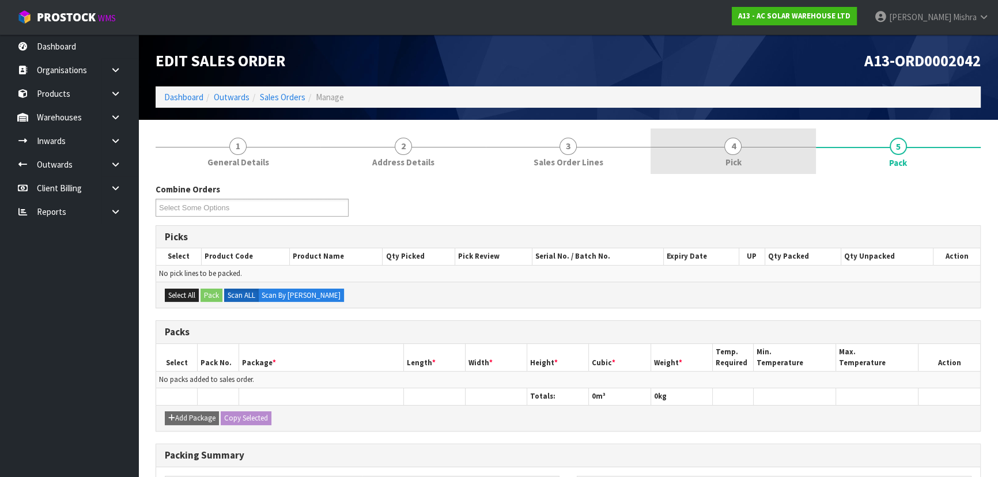
click at [702, 152] on link "4 Pick" at bounding box center [733, 152] width 165 height 46
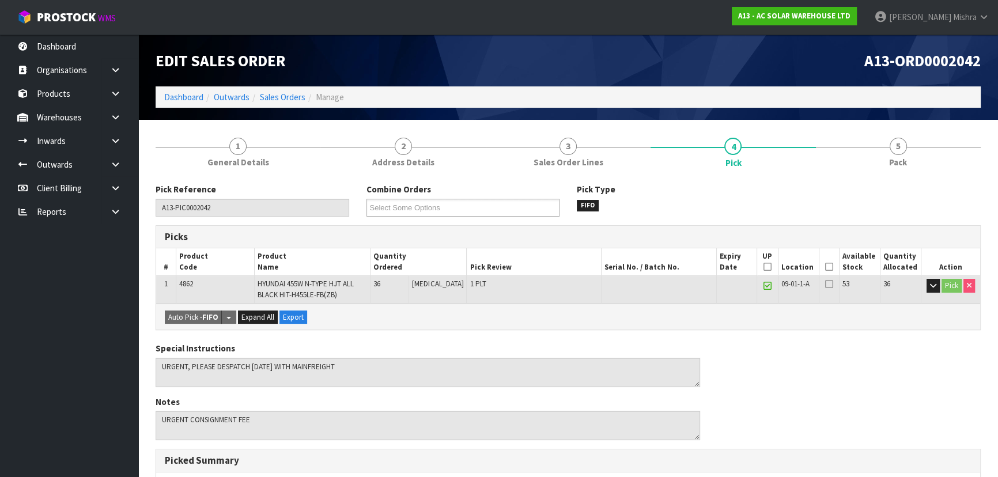
click at [826, 267] on icon at bounding box center [829, 267] width 8 height 1
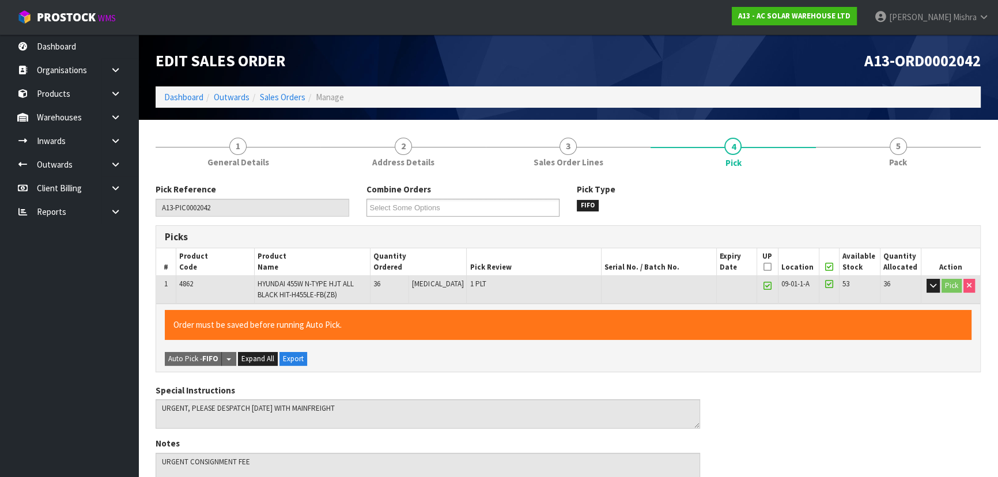
click at [764, 267] on icon at bounding box center [768, 267] width 8 height 1
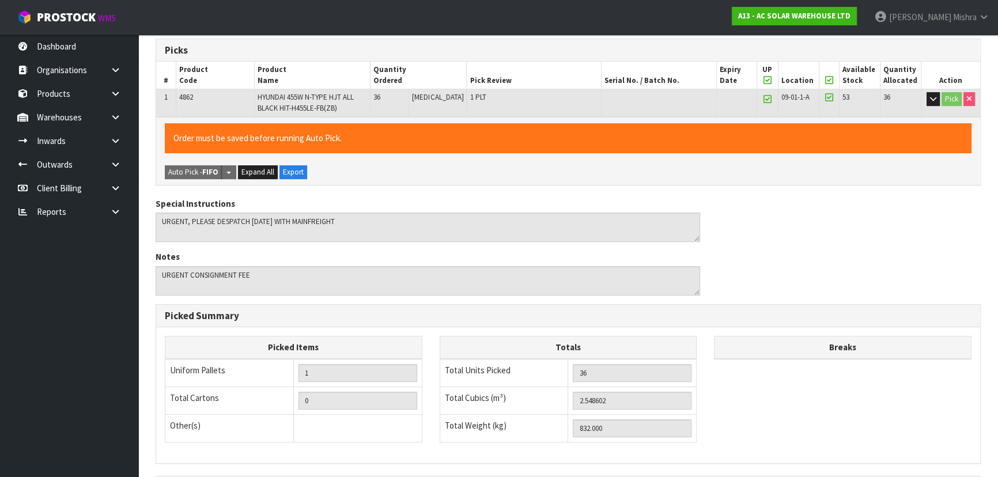
scroll to position [329, 0]
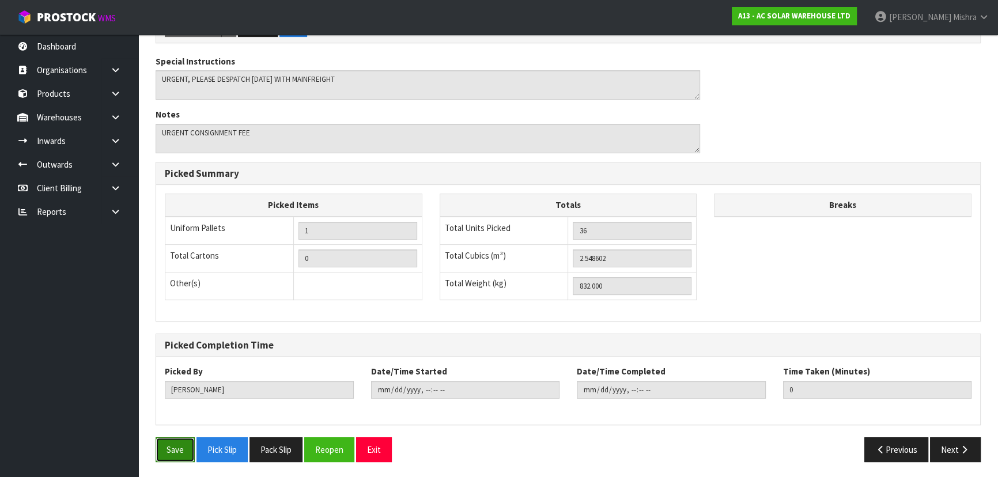
click at [168, 440] on button "Save" at bounding box center [175, 449] width 39 height 25
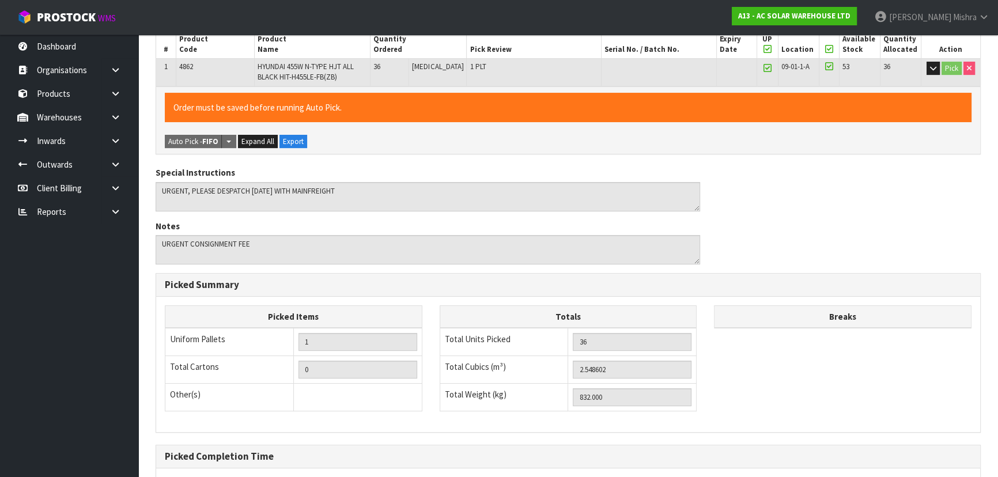
type input "[PERSON_NAME]"
type input "[DATE]T13:08:45"
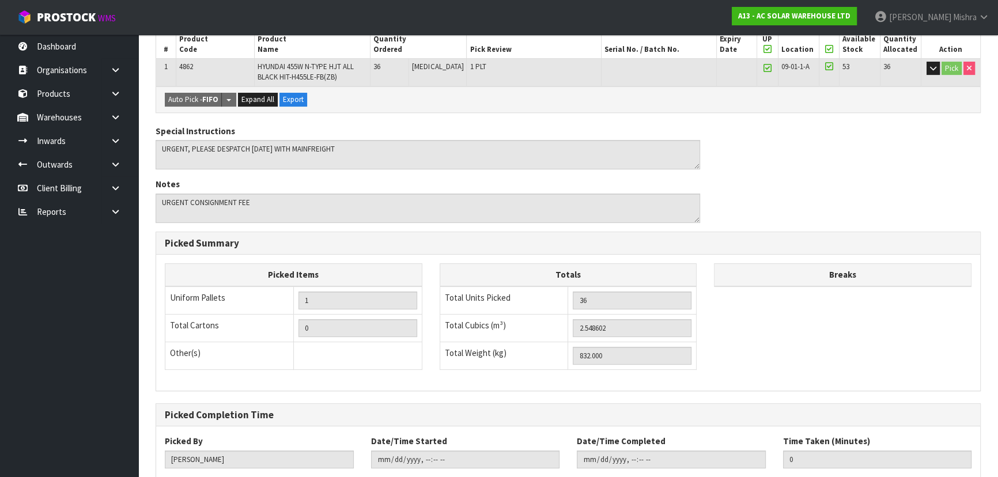
scroll to position [329, 0]
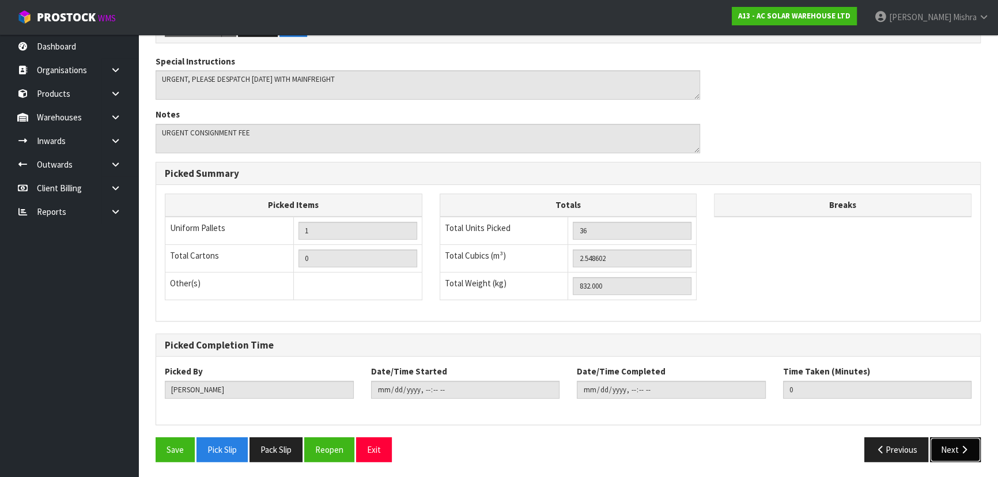
click at [961, 451] on icon "button" at bounding box center [964, 449] width 11 height 9
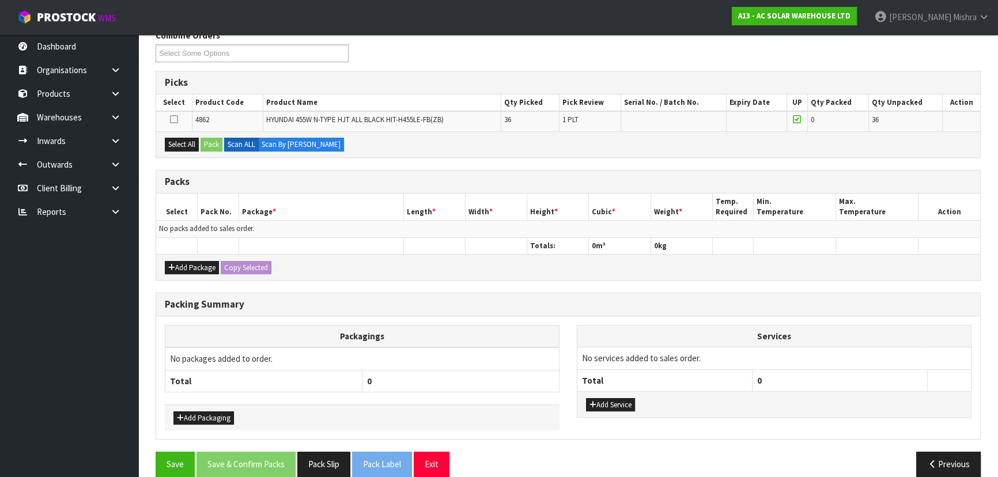
scroll to position [209, 0]
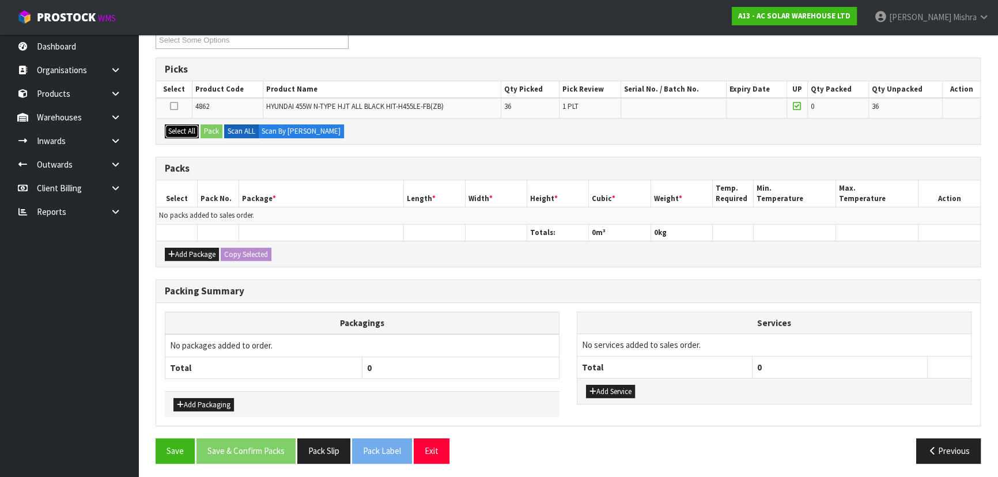
drag, startPoint x: 185, startPoint y: 126, endPoint x: 216, endPoint y: 134, distance: 31.6
click at [187, 126] on button "Select All" at bounding box center [182, 131] width 34 height 14
click at [216, 134] on button "Pack" at bounding box center [212, 131] width 22 height 14
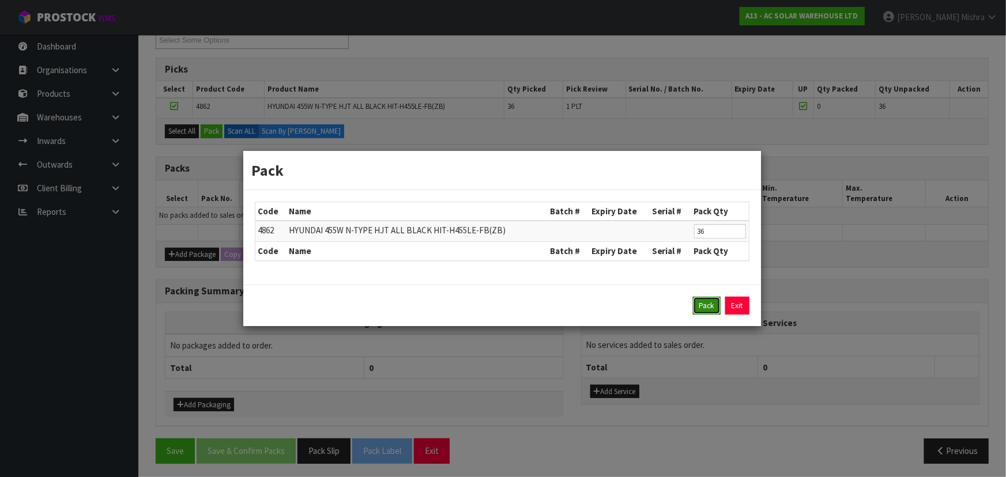
click at [705, 308] on button "Pack" at bounding box center [707, 306] width 28 height 18
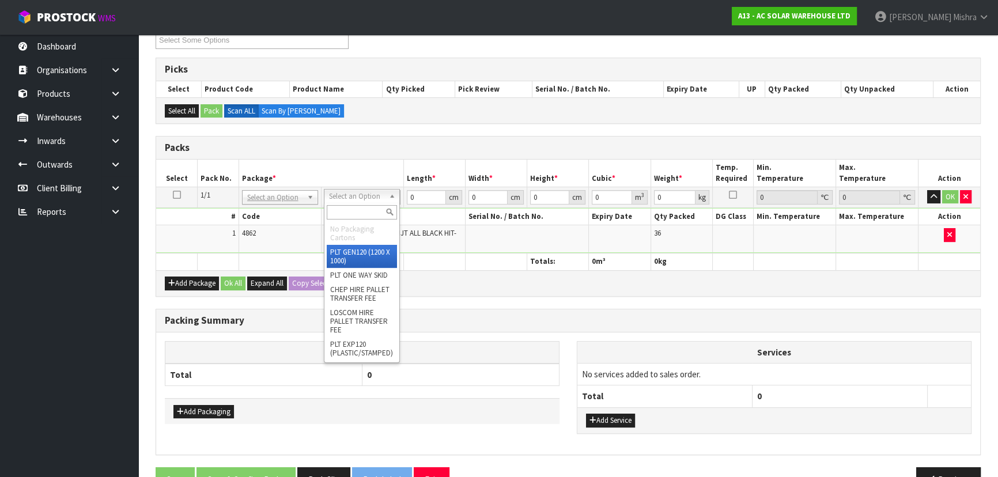
click at [365, 210] on input "text" at bounding box center [362, 212] width 70 height 14
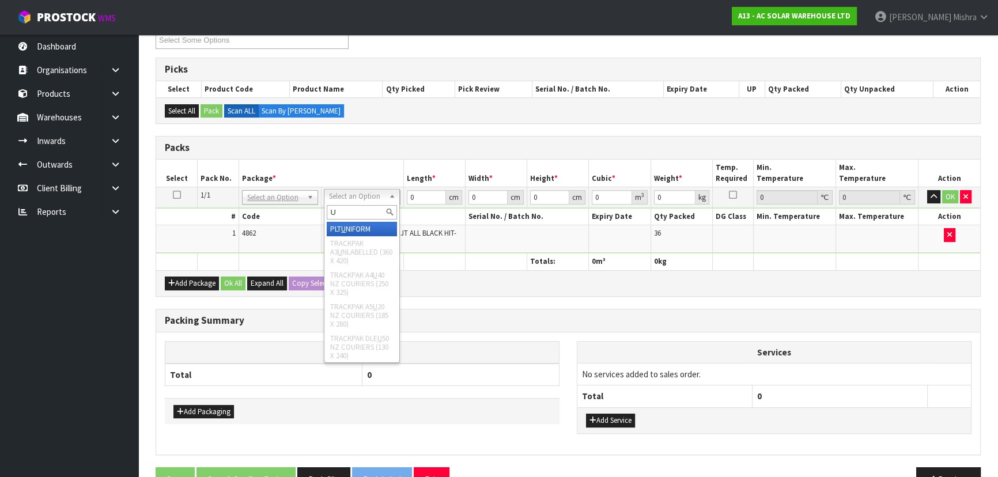
type input "U"
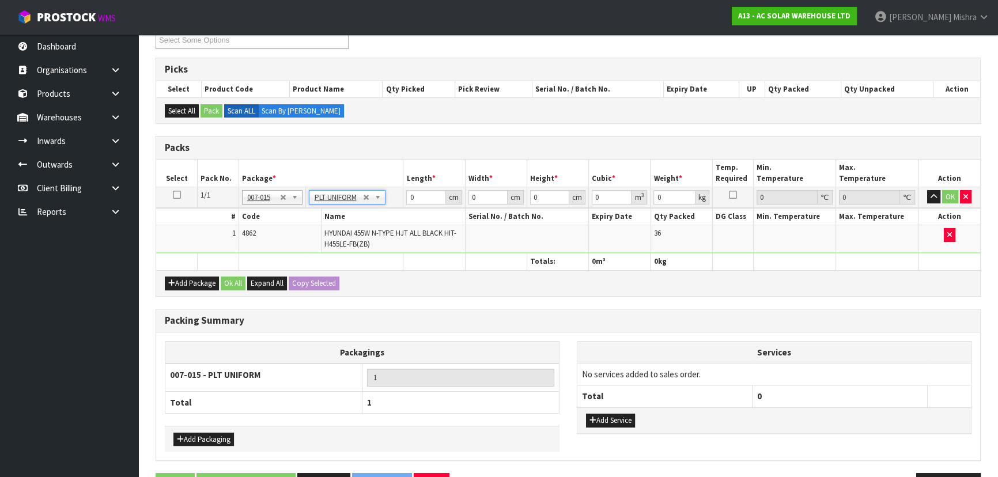
type input "832"
drag, startPoint x: 419, startPoint y: 196, endPoint x: 405, endPoint y: 195, distance: 13.8
click at [405, 195] on td "0 cm" at bounding box center [434, 197] width 62 height 21
type input "179"
type input "113"
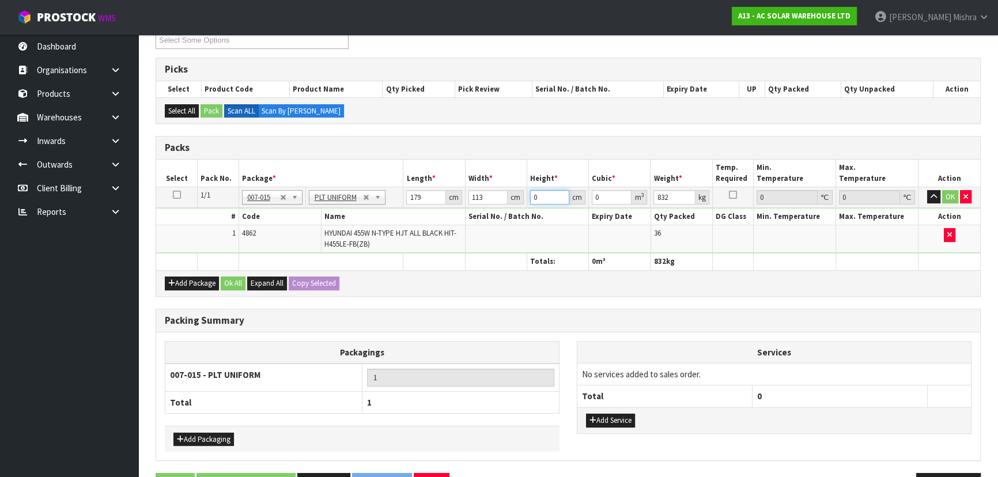
type input "1"
type input "0.020227"
type input "12"
type input "0.242724"
type input "127"
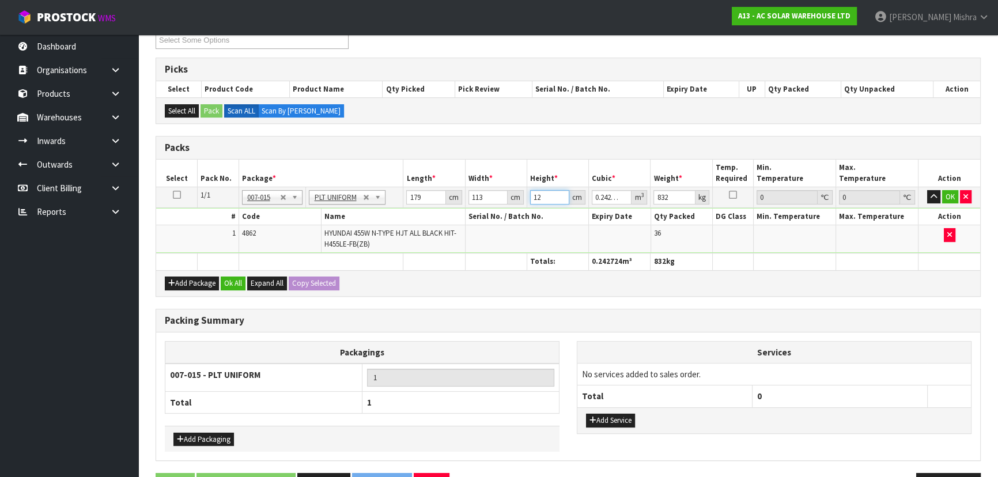
type input "2.568829"
type input "127"
click at [236, 273] on div "Add Package Ok All Expand All Copy Selected" at bounding box center [568, 283] width 824 height 26
click at [235, 277] on button "Ok All" at bounding box center [233, 284] width 25 height 14
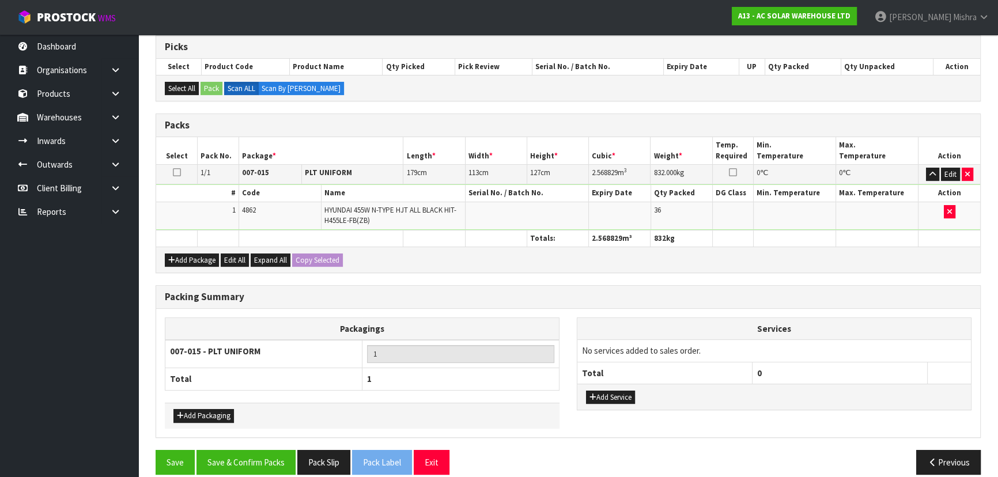
scroll to position [244, 0]
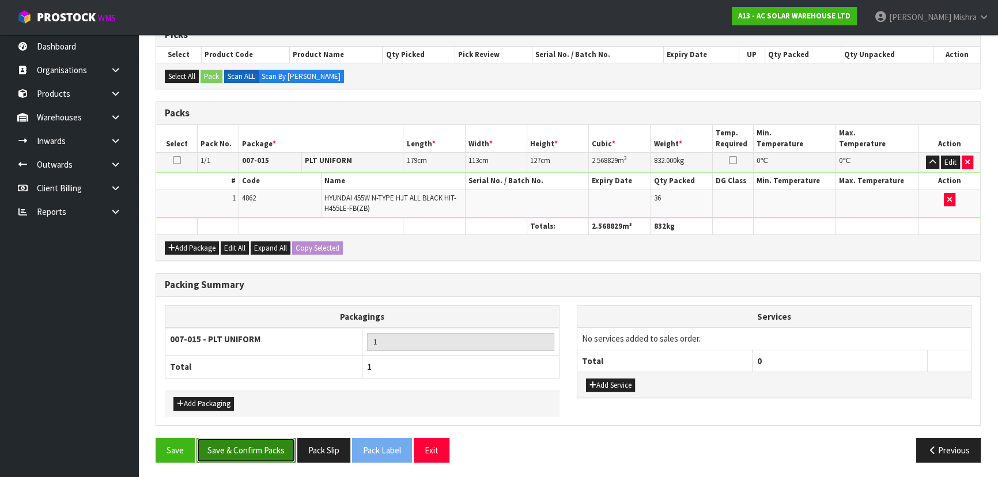
click at [258, 450] on button "Save & Confirm Packs" at bounding box center [246, 450] width 99 height 25
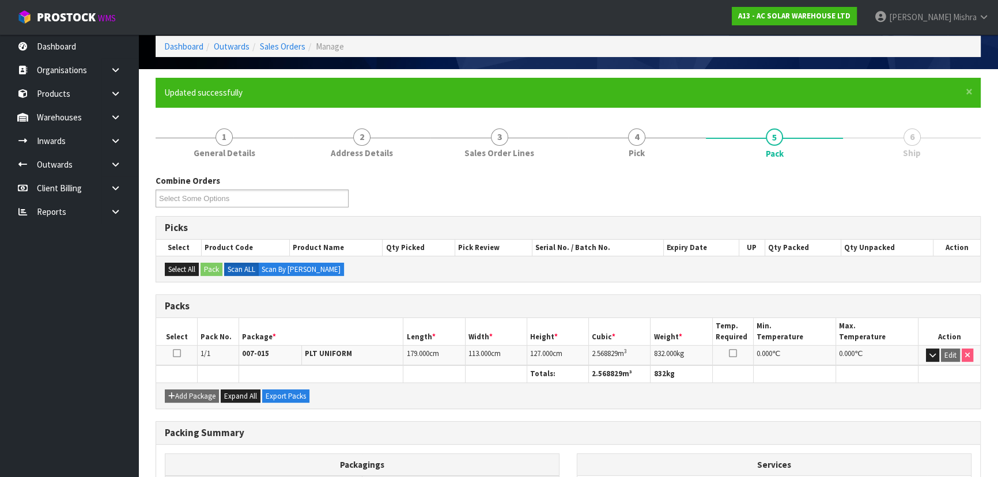
scroll to position [173, 0]
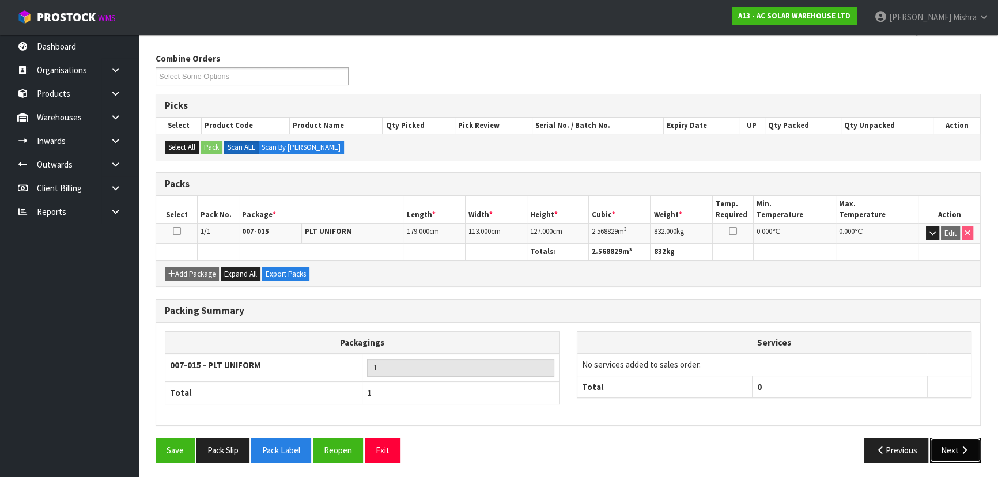
click at [952, 455] on button "Next" at bounding box center [955, 450] width 51 height 25
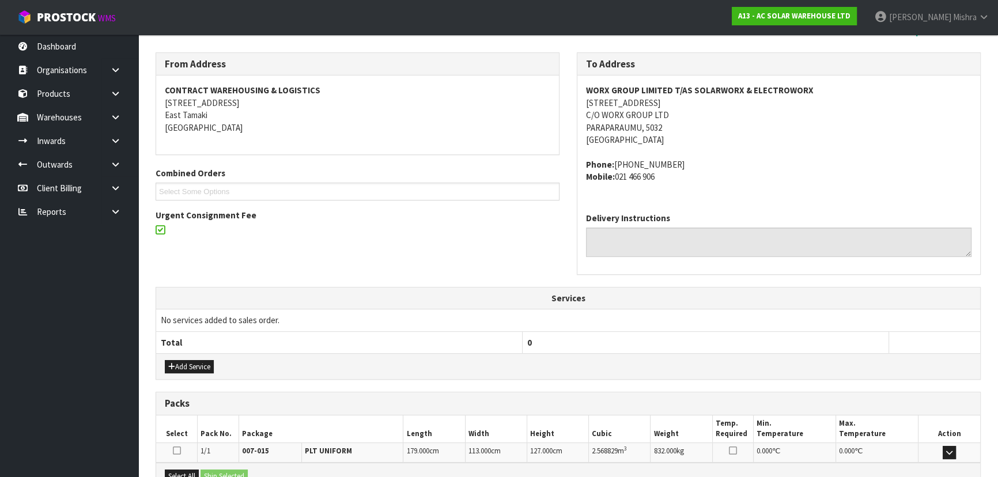
click at [712, 90] on strong "WORX GROUP LIMITED T/AS SOLARWORX & ELECTROWORX" at bounding box center [700, 90] width 228 height 11
copy strong "WORX GROUP LIMITED T/AS SOLARWORX & ELECTROWORX"
click at [620, 100] on address "WORX GROUP LIMITED T/AS SOLARWORX & ELECTROWORX 19A MILNE DRIVE C/O WORX GROUP …" at bounding box center [779, 115] width 386 height 62
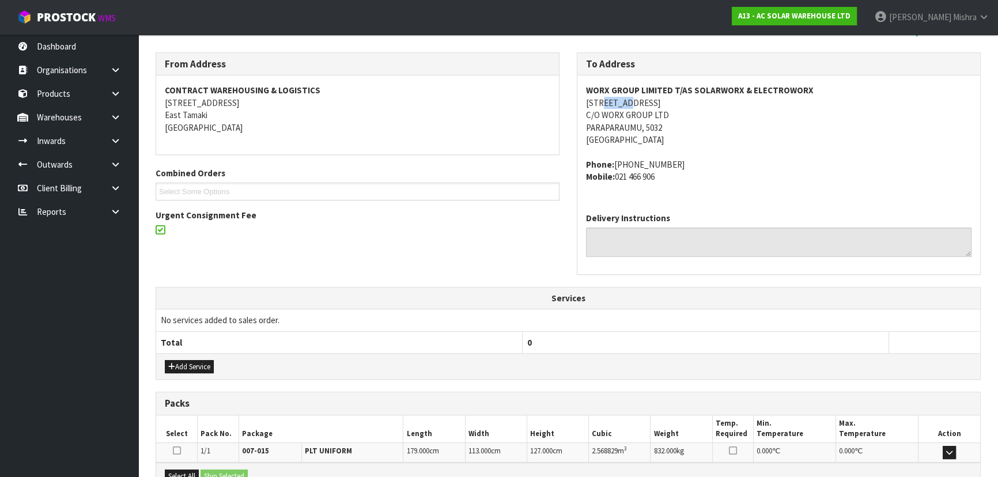
click at [620, 100] on address "WORX GROUP LIMITED T/AS SOLARWORX & ELECTROWORX 19A MILNE DRIVE C/O WORX GROUP …" at bounding box center [779, 115] width 386 height 62
copy address "[STREET_ADDRESS]"
drag, startPoint x: 625, startPoint y: 113, endPoint x: 630, endPoint y: 115, distance: 6.2
click at [627, 113] on address "WORX GROUP LIMITED T/AS SOLARWORX & ELECTROWORX 19A MILNE DRIVE C/O WORX GROUP …" at bounding box center [779, 115] width 386 height 62
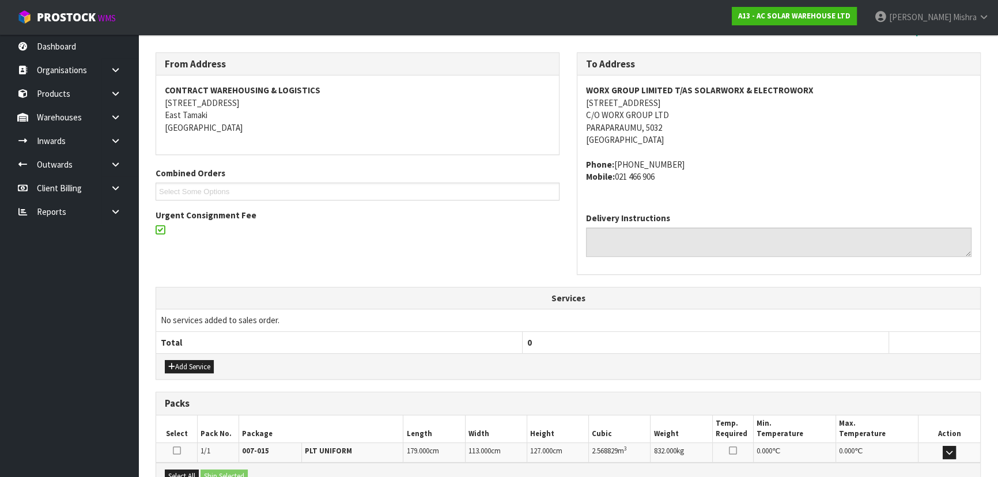
click at [630, 116] on address "WORX GROUP LIMITED T/AS SOLARWORX & ELECTROWORX 19A MILNE DRIVE C/O WORX GROUP …" at bounding box center [779, 115] width 386 height 62
click at [631, 116] on address "WORX GROUP LIMITED T/AS SOLARWORX & ELECTROWORX 19A MILNE DRIVE C/O WORX GROUP …" at bounding box center [779, 115] width 386 height 62
copy address "C/O WORX GROUP LTD"
drag, startPoint x: 689, startPoint y: 159, endPoint x: 615, endPoint y: 149, distance: 74.5
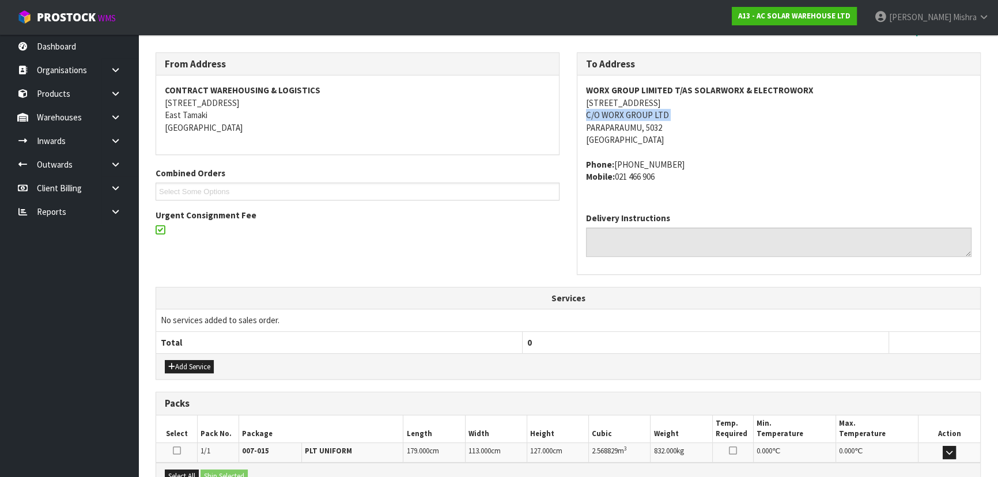
click at [615, 149] on span "WORX GROUP LIMITED T/AS SOLARWORX & ELECTROWORX [STREET_ADDRESS] Phone: [PHONE_…" at bounding box center [779, 133] width 386 height 99
copy address "[PHONE_NUMBER]"
drag, startPoint x: 674, startPoint y: 176, endPoint x: 617, endPoint y: 176, distance: 57.1
click at [617, 176] on address "Phone: [PHONE_NUMBER] Mobile: [PHONE_NUMBER]" at bounding box center [779, 170] width 386 height 25
copy address "021 466 906"
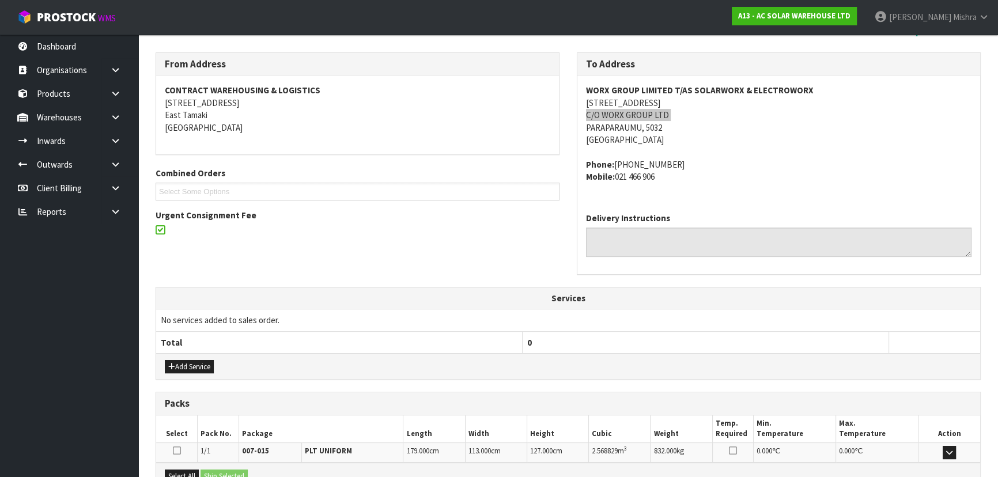
scroll to position [0, 0]
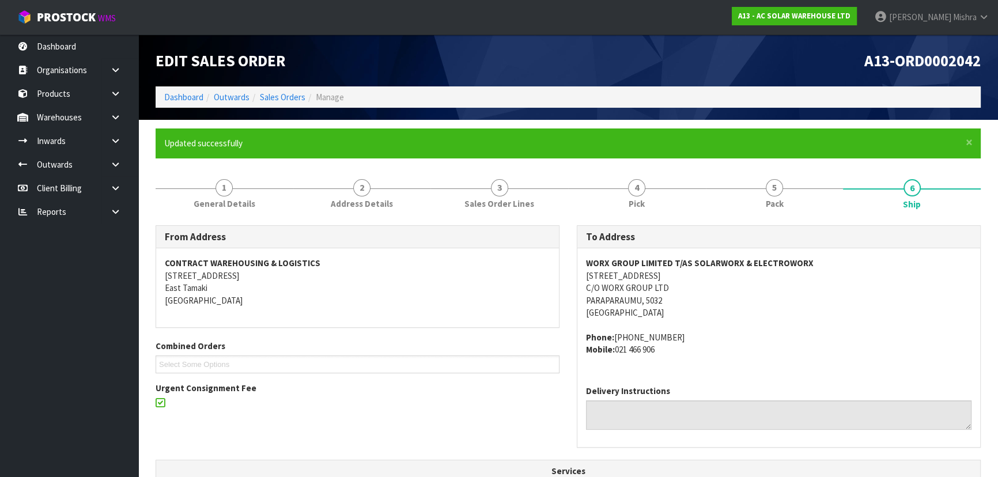
click at [242, 156] on div "× Close Updated successfully" at bounding box center [568, 143] width 825 height 29
click at [253, 191] on link "1 General Details" at bounding box center [225, 194] width 138 height 46
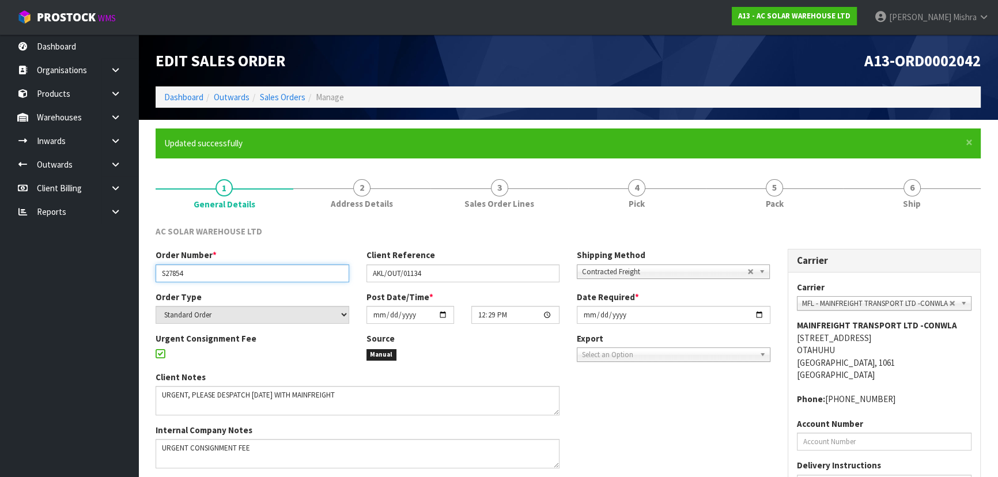
drag, startPoint x: 208, startPoint y: 274, endPoint x: 65, endPoint y: 275, distance: 142.9
click at [65, 275] on body "Toggle navigation ProStock WMS A13 - AC SOLAR WAREHOUSE LTD [PERSON_NAME] Logou…" at bounding box center [499, 238] width 998 height 477
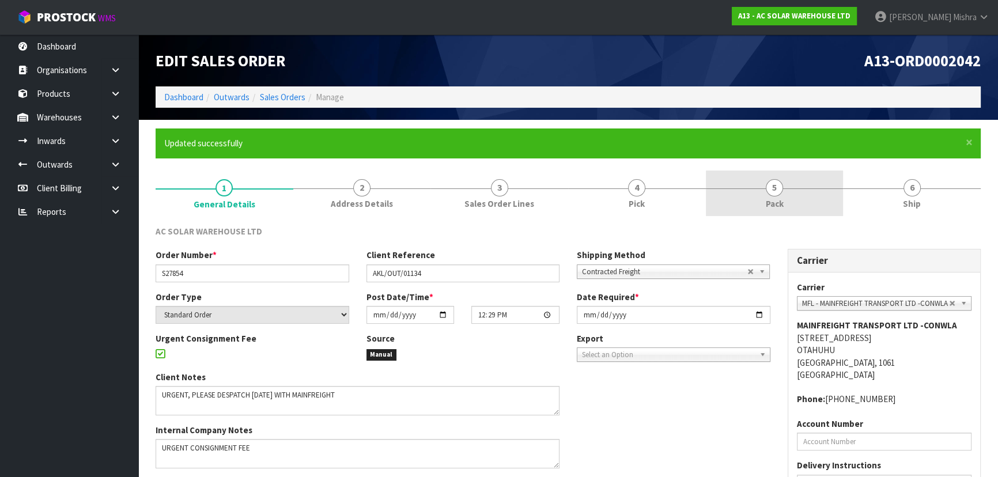
click at [743, 192] on link "5 Pack" at bounding box center [775, 194] width 138 height 46
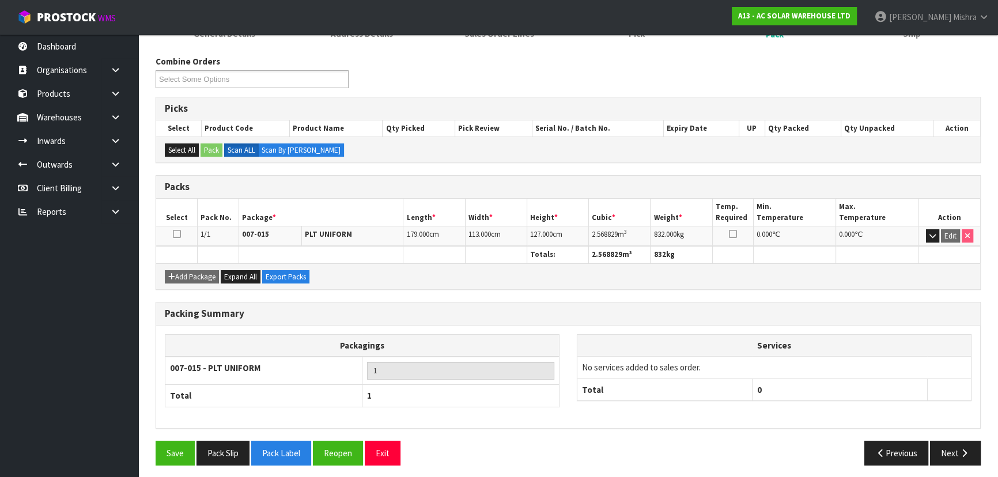
scroll to position [173, 0]
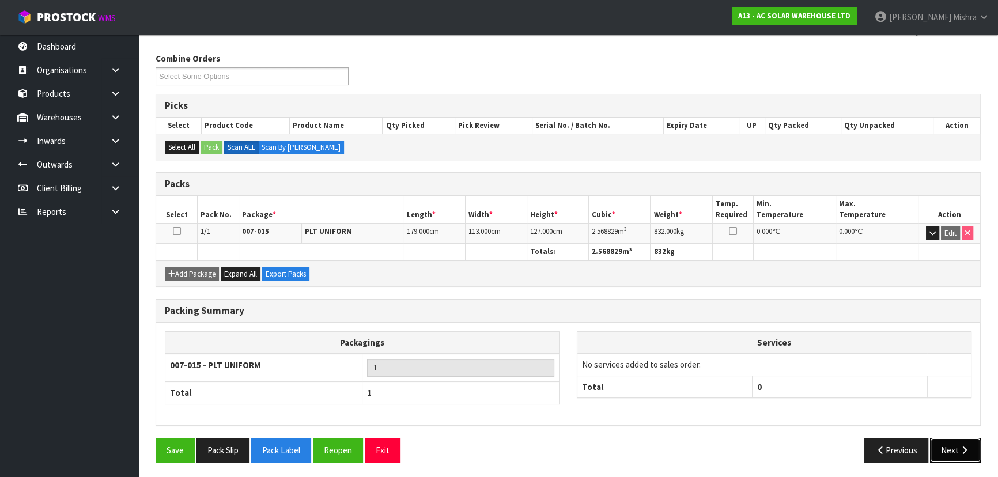
click at [965, 452] on button "Next" at bounding box center [955, 450] width 51 height 25
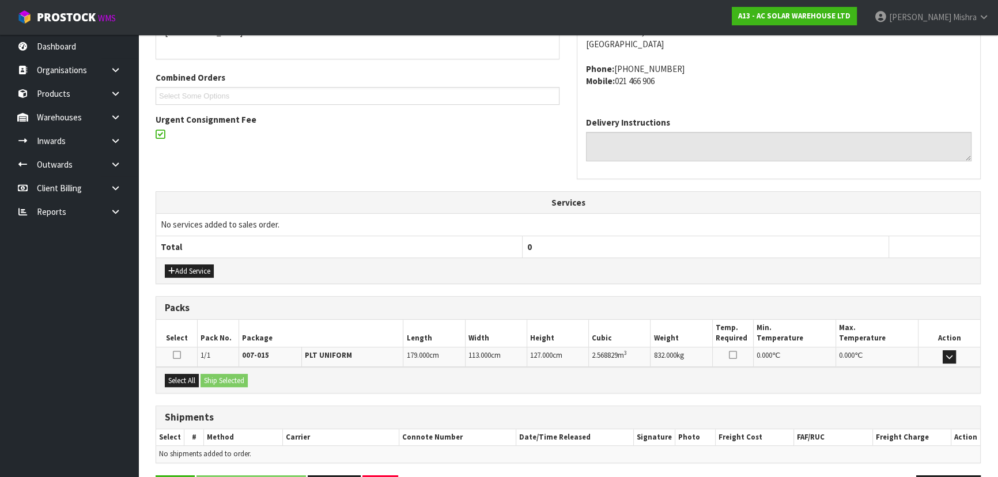
scroll to position [307, 0]
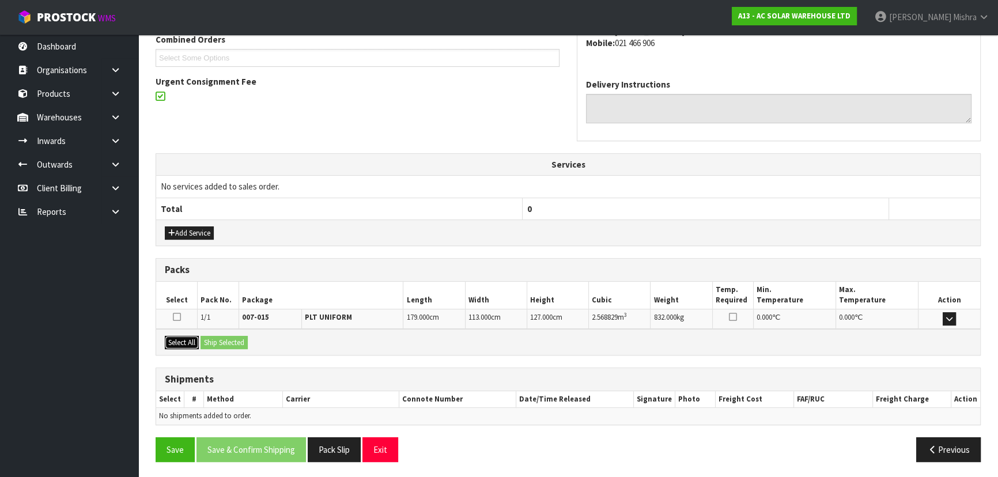
click at [168, 341] on button "Select All" at bounding box center [182, 343] width 34 height 14
click at [231, 338] on button "Ship Selected" at bounding box center [224, 343] width 47 height 14
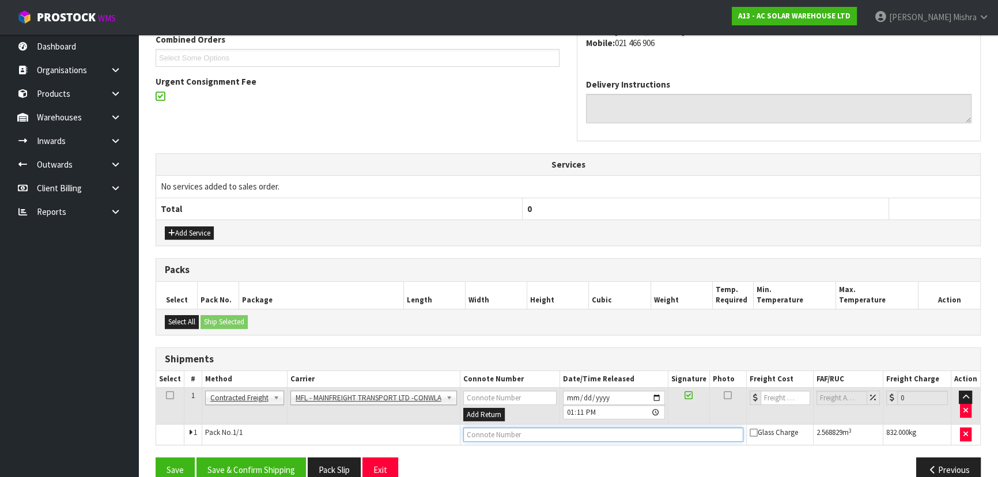
click at [508, 432] on input "text" at bounding box center [603, 435] width 281 height 14
type input "FWM59053303"
click at [156, 458] on button "Save" at bounding box center [175, 470] width 39 height 25
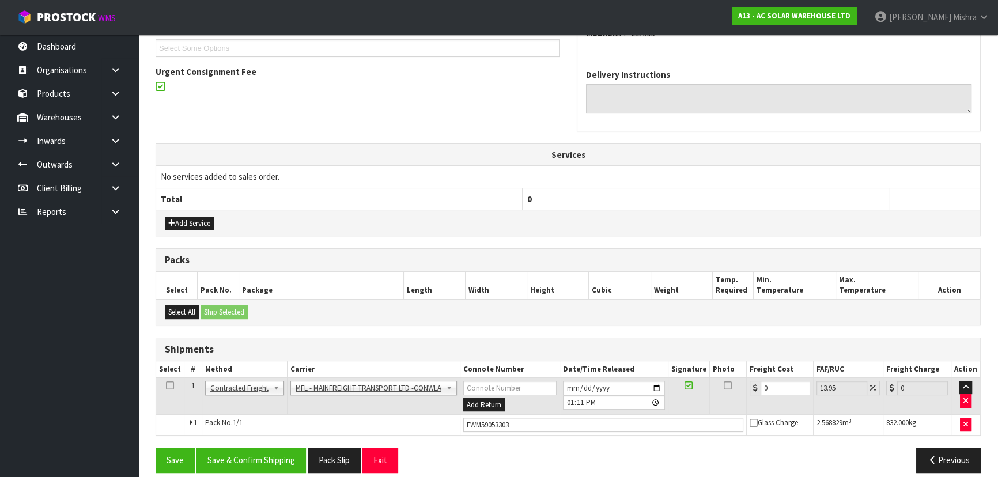
scroll to position [327, 0]
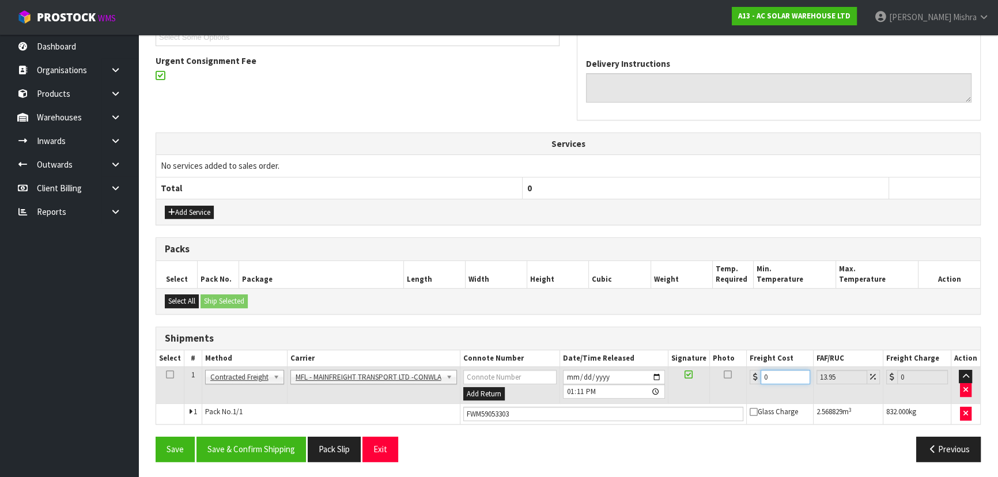
drag, startPoint x: 782, startPoint y: 373, endPoint x: 635, endPoint y: 425, distance: 156.2
click at [639, 421] on tbody "1 Client Local Pickup Customer Local Pickup Company Freight Contracted Freight …" at bounding box center [568, 396] width 824 height 58
type input "7"
type input "7.98"
type input "0"
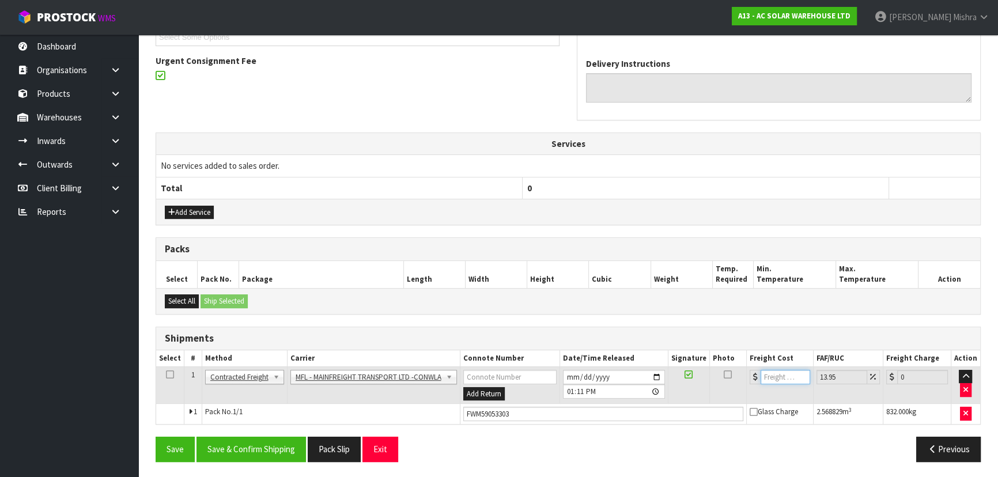
type input "2"
type input "2.28"
type input "27"
type input "30.77"
type input "270"
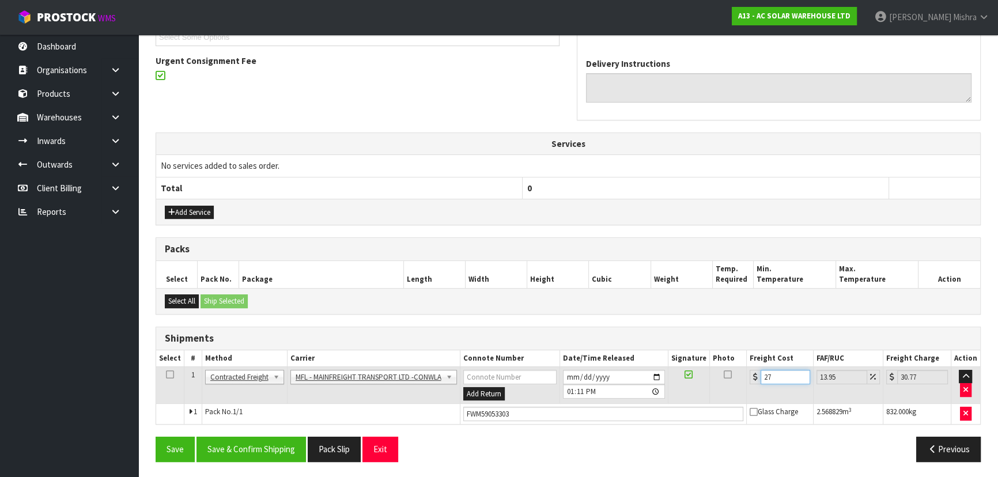
type input "307.66"
type input "270.1"
type input "307.78"
type input "270.18"
type input "307.87"
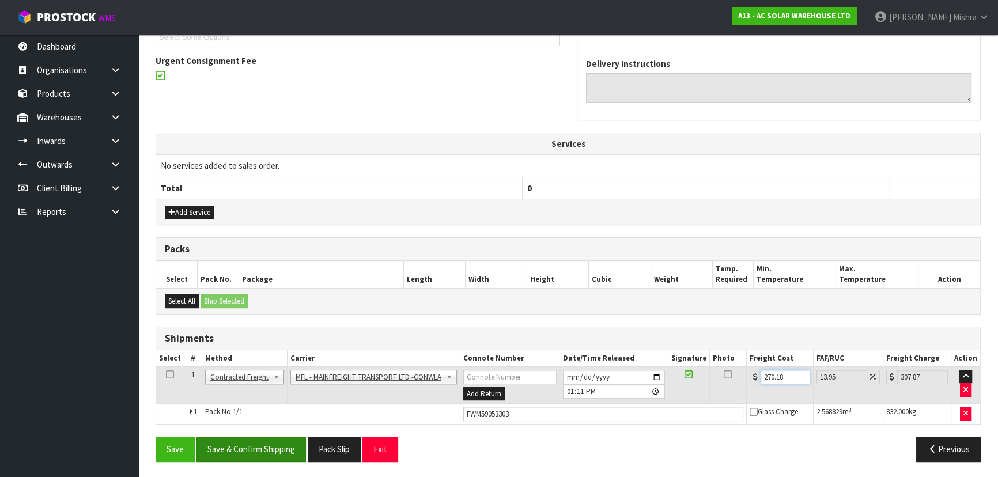
type input "270.18"
click at [231, 443] on button "Save & Confirm Shipping" at bounding box center [251, 449] width 109 height 25
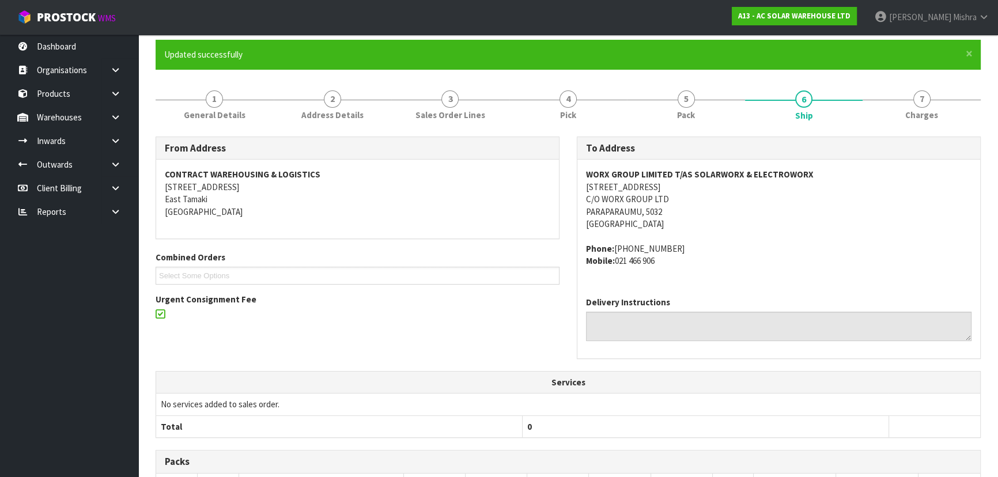
scroll to position [0, 0]
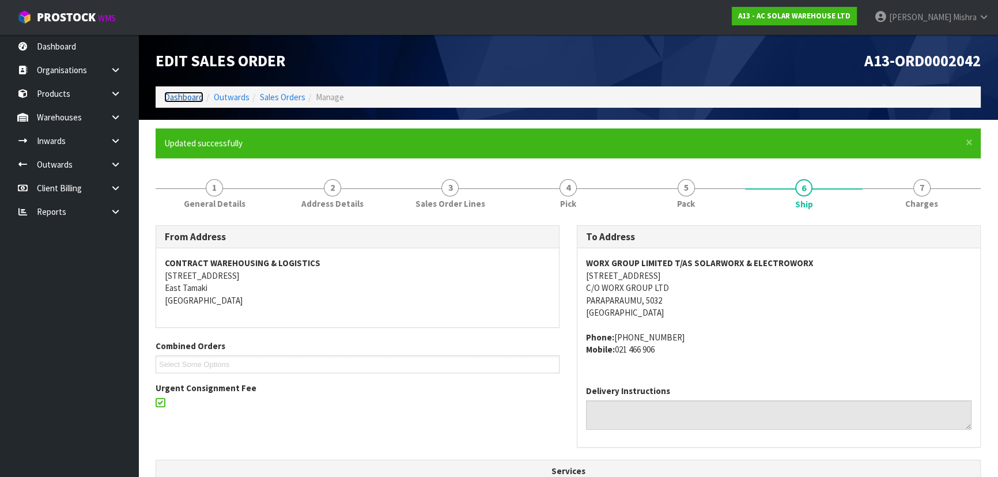
click at [167, 96] on link "Dashboard" at bounding box center [183, 97] width 39 height 11
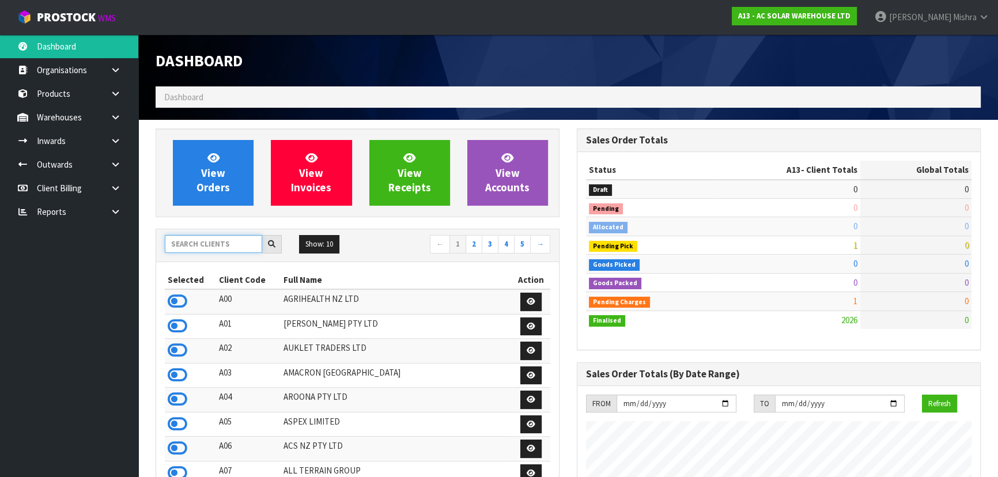
scroll to position [889, 421]
click at [229, 237] on input "text" at bounding box center [213, 244] width 97 height 18
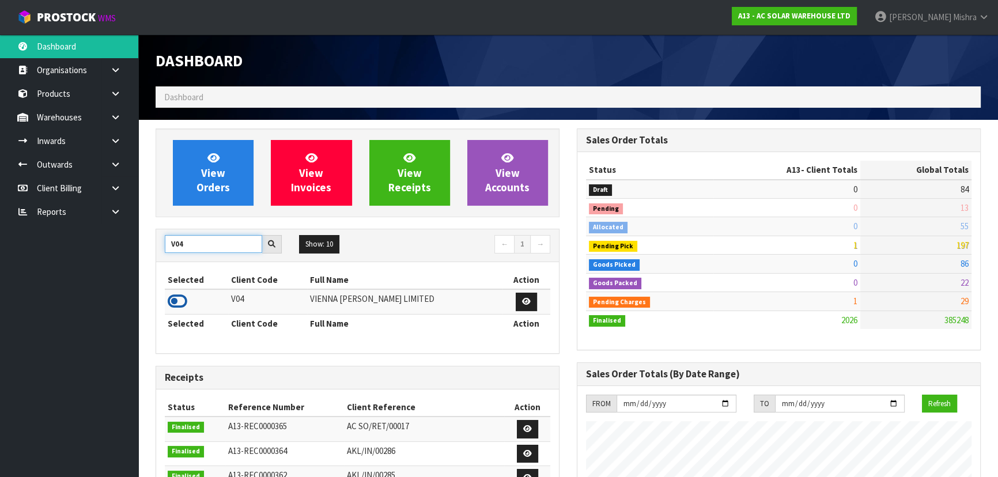
type input "V04"
click at [175, 299] on icon at bounding box center [178, 301] width 20 height 17
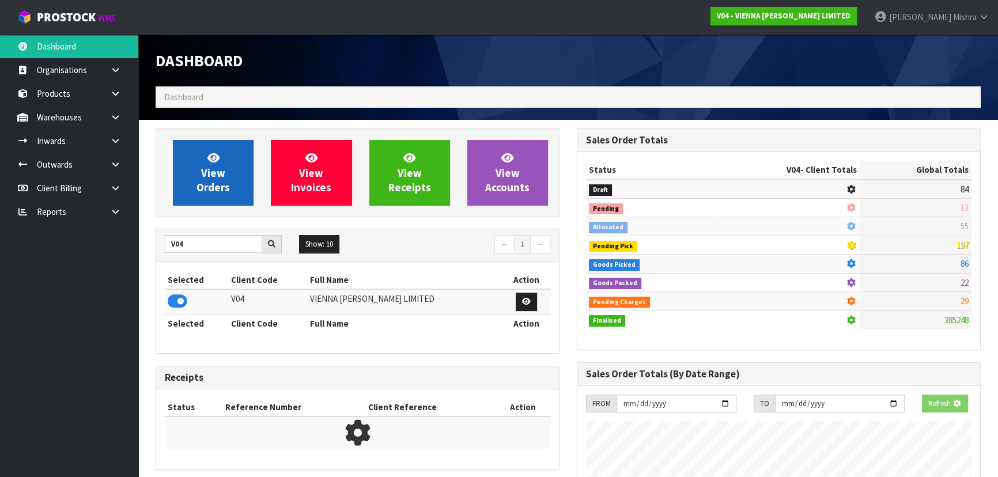
scroll to position [575592, 575888]
click at [228, 186] on span "View Orders" at bounding box center [213, 172] width 33 height 43
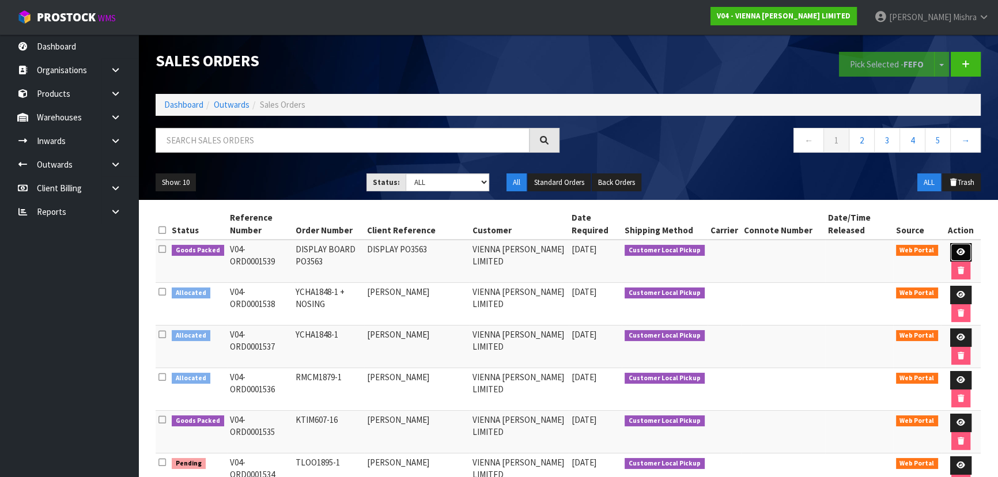
click at [957, 248] on icon at bounding box center [961, 251] width 9 height 7
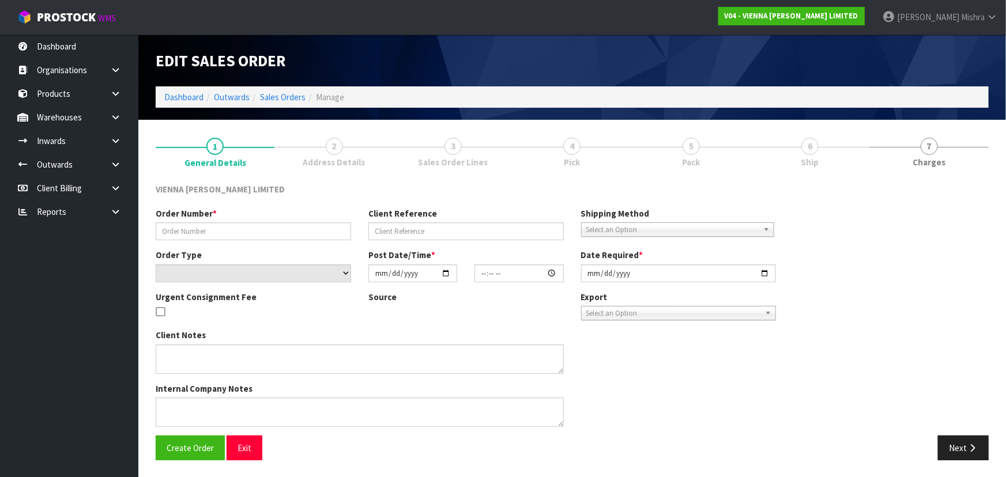
type input "DISPLAY BOARD PO3563"
type input "DISPLAY PO3563"
select select "number:0"
type input "[DATE]"
type input "12:46:00.000"
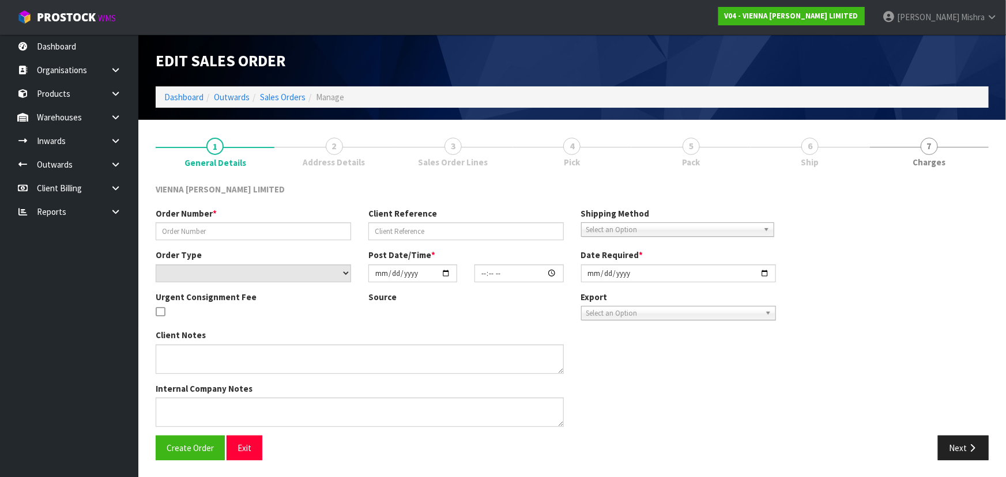
type input "[DATE]"
type textarea "DISPLAY PO 3563"
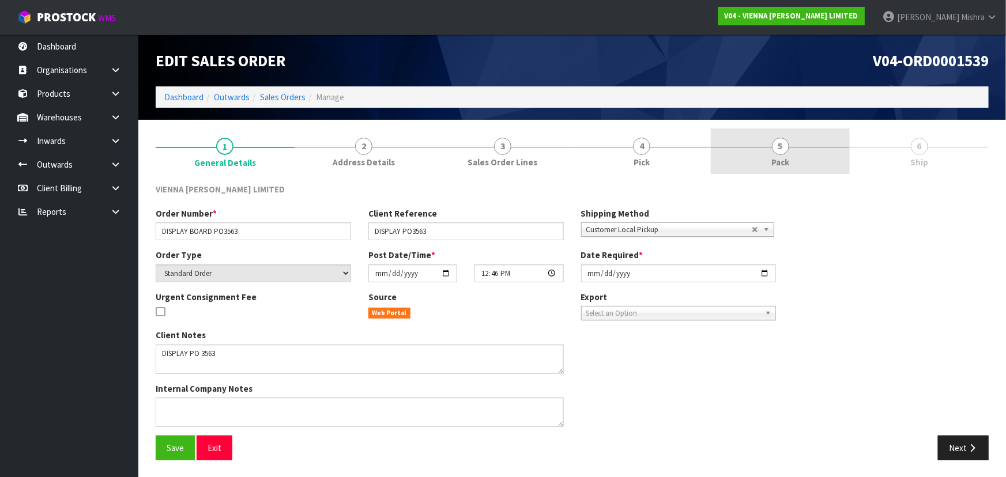
click at [782, 140] on span "5" at bounding box center [780, 146] width 17 height 17
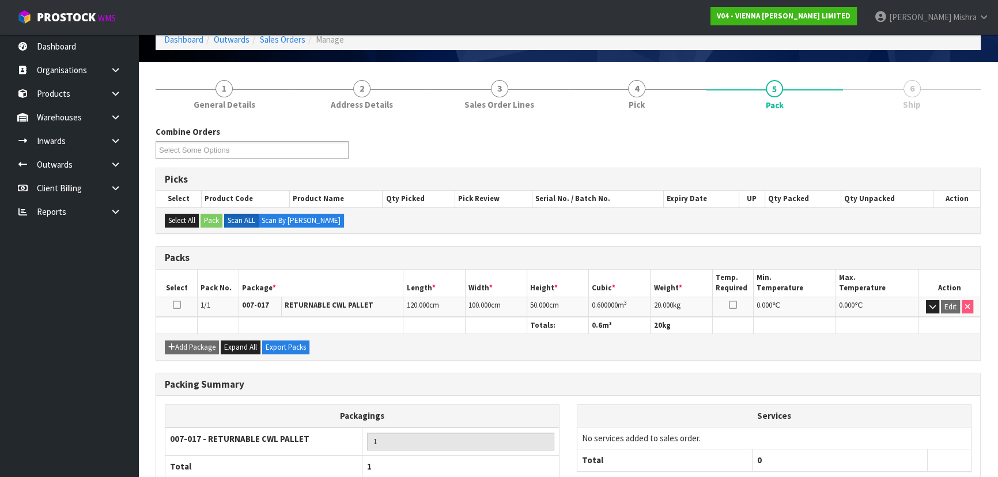
scroll to position [131, 0]
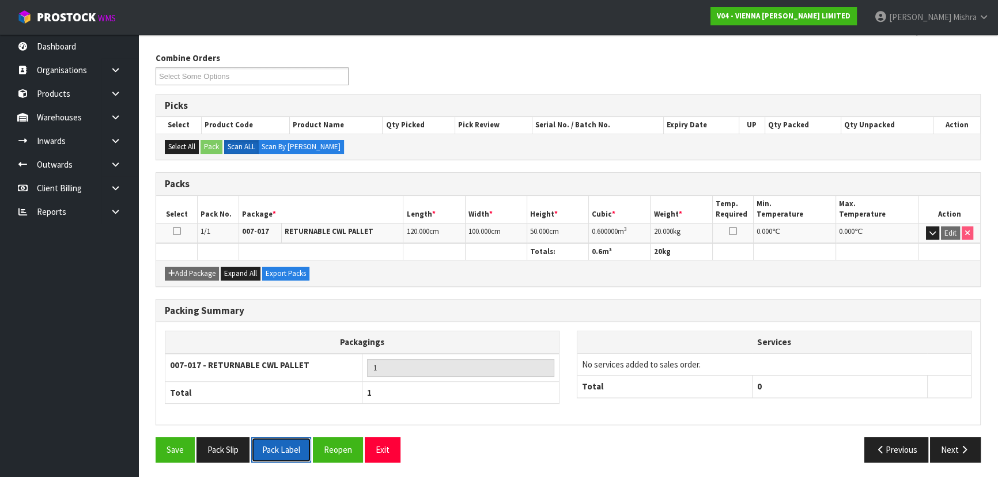
click at [282, 443] on button "Pack Label" at bounding box center [281, 449] width 60 height 25
